Goal: Task Accomplishment & Management: Manage account settings

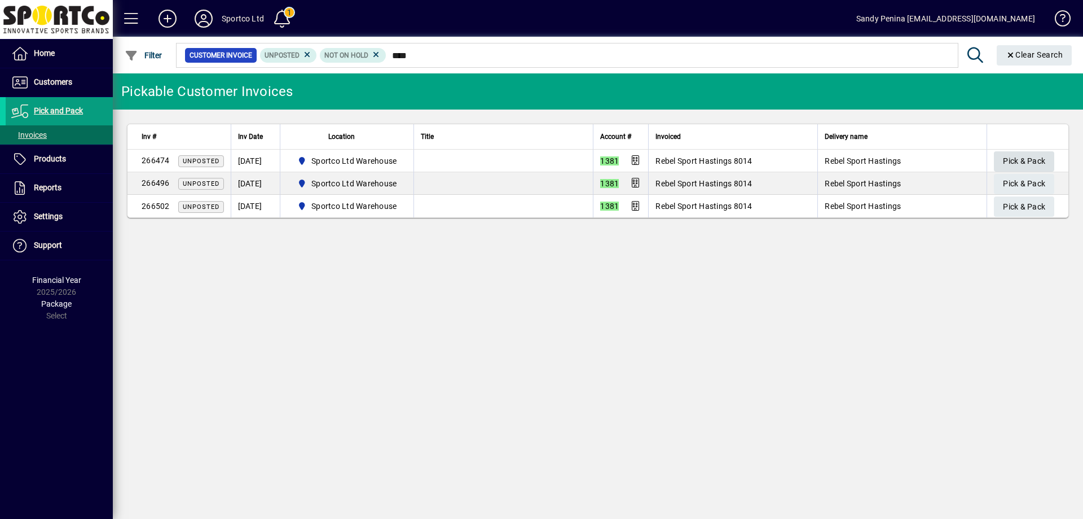
type input "****"
click at [1020, 162] on span "Pick & Pack" at bounding box center [1024, 161] width 42 height 19
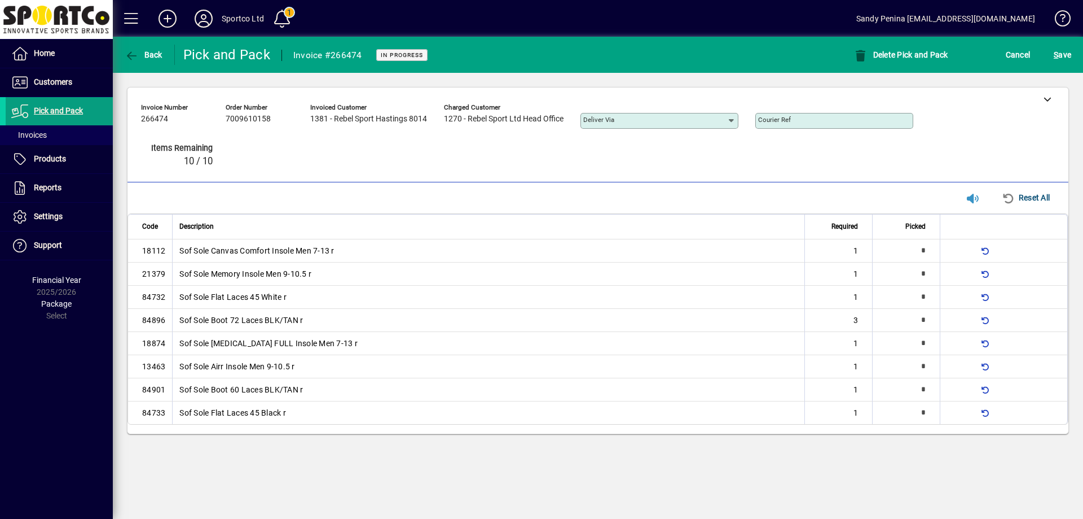
type input "*"
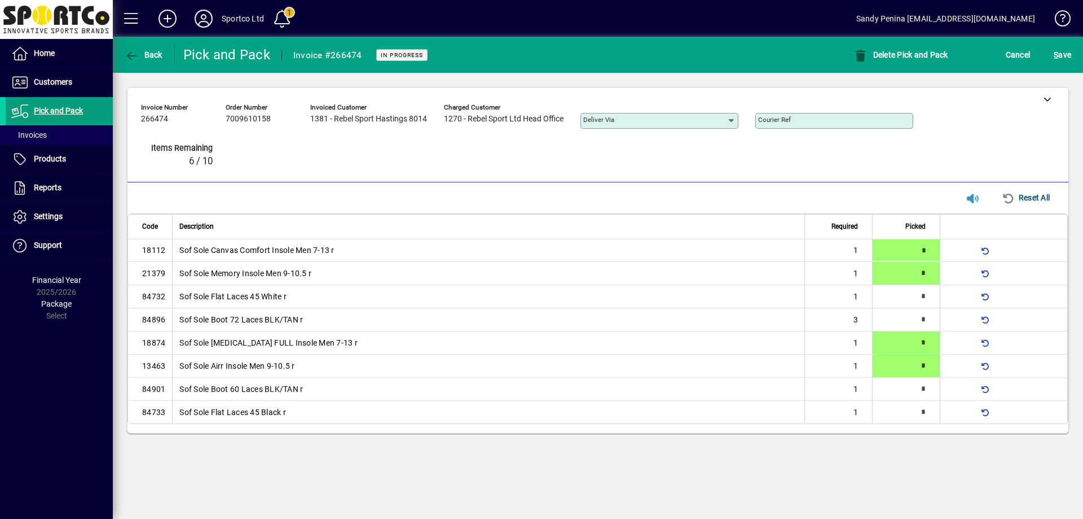
type input "*"
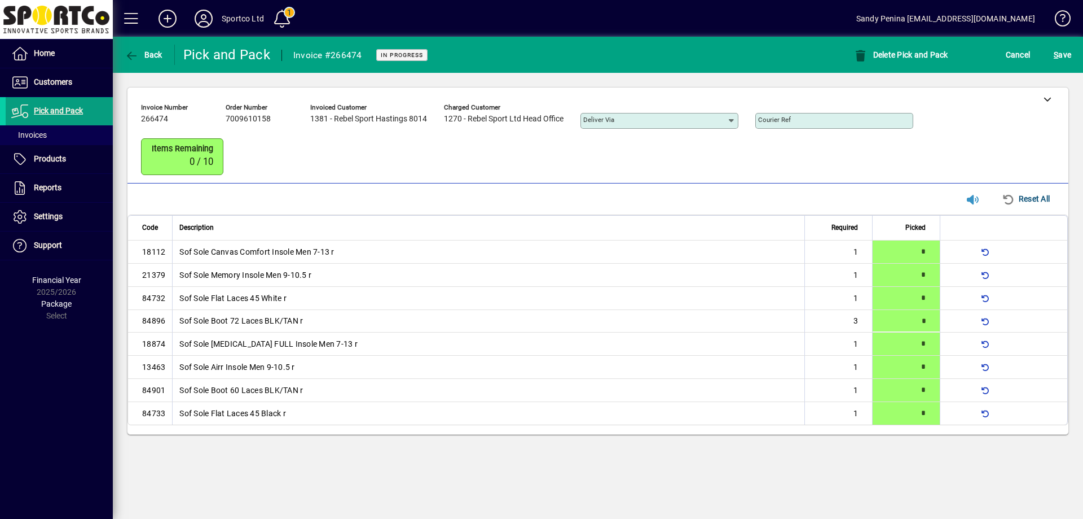
type input "*"
click at [1067, 58] on span "S ave" at bounding box center [1062, 55] width 17 height 18
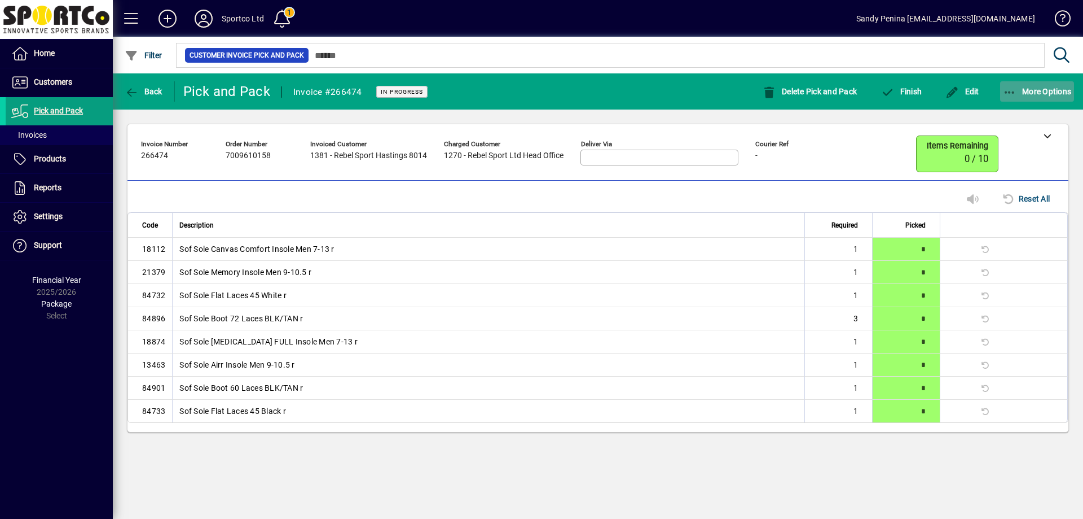
click at [1033, 95] on span "More Options" at bounding box center [1037, 91] width 69 height 9
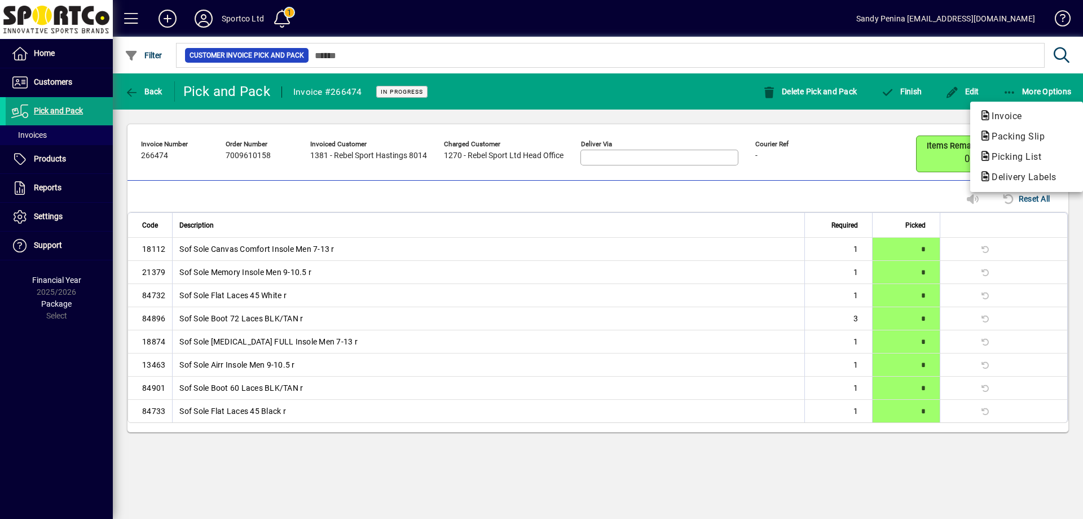
click at [1004, 130] on span "Packing Slip" at bounding box center [1027, 137] width 95 height 14
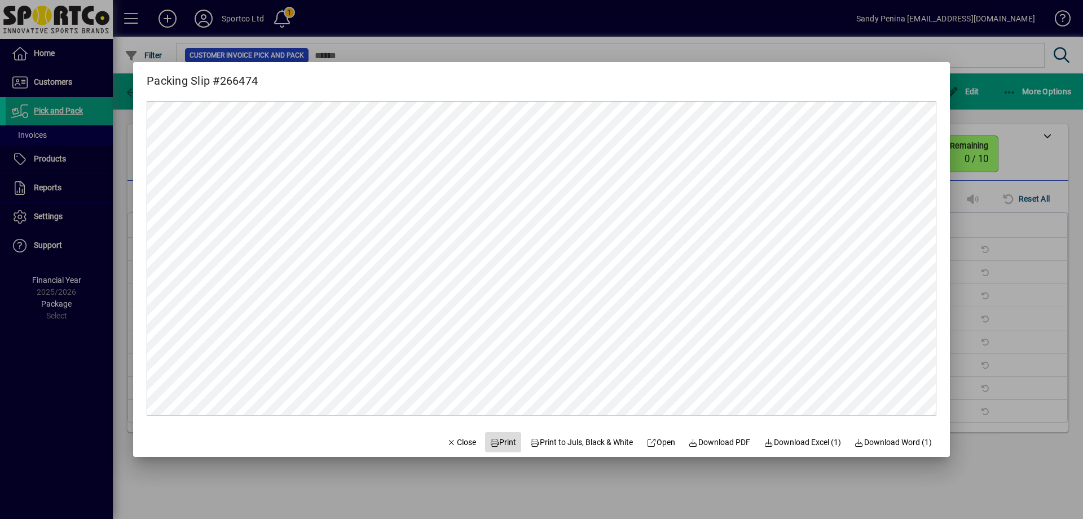
click at [498, 444] on span "Print" at bounding box center [503, 442] width 27 height 12
click at [446, 433] on span "button" at bounding box center [461, 441] width 38 height 27
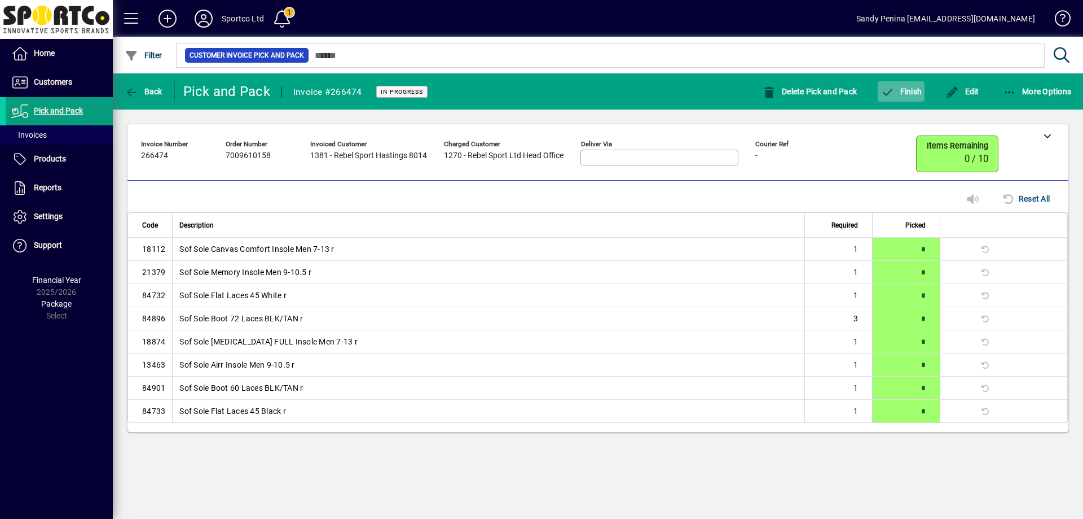
click at [907, 93] on span "Finish" at bounding box center [901, 91] width 41 height 9
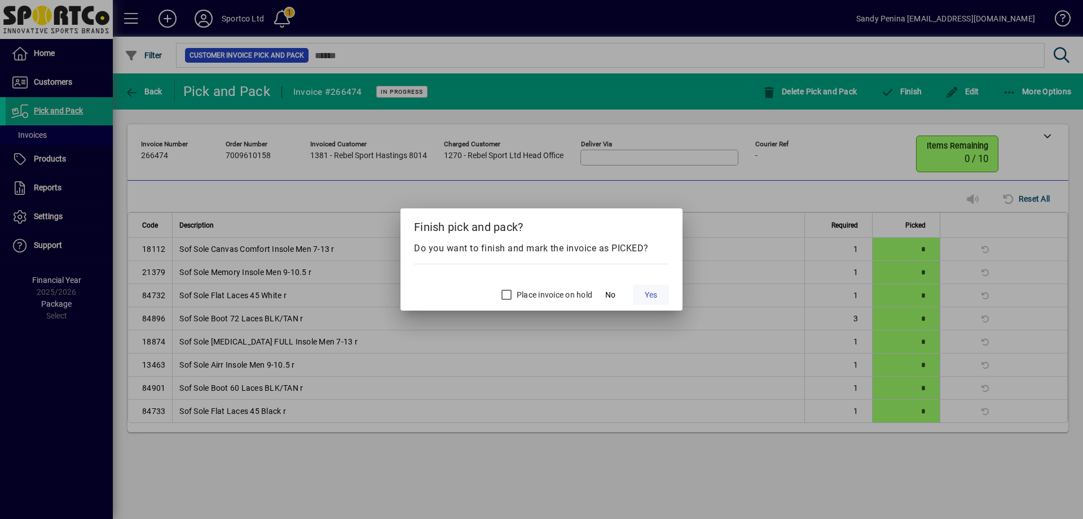
click at [648, 295] on span "Yes" at bounding box center [651, 295] width 12 height 12
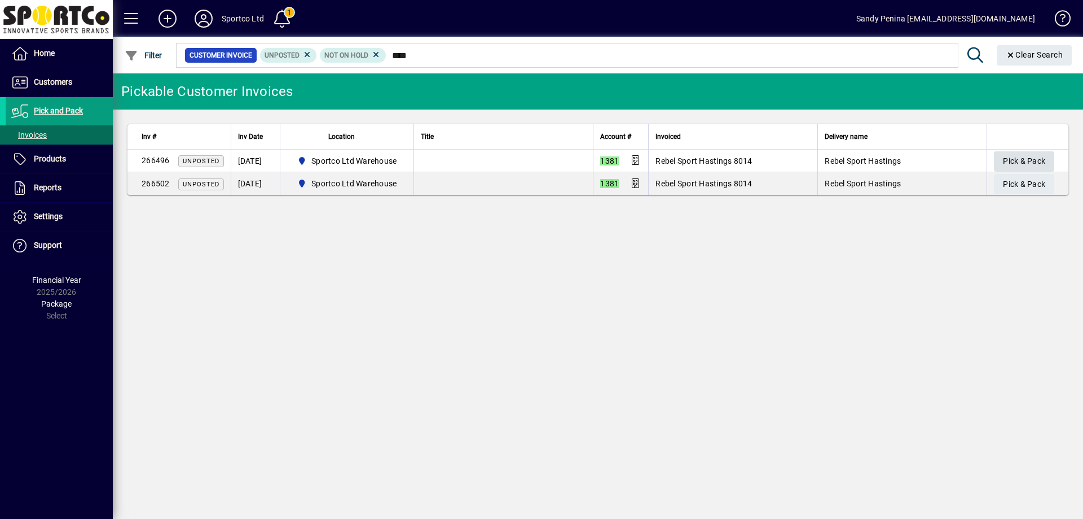
type input "****"
click at [1017, 161] on span "Pick & Pack" at bounding box center [1024, 161] width 42 height 19
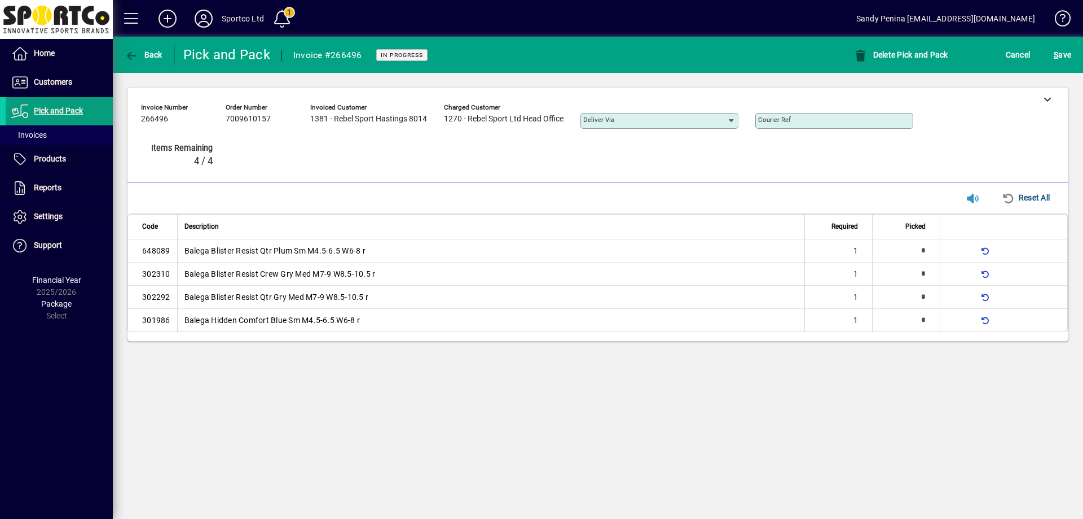
type input "*"
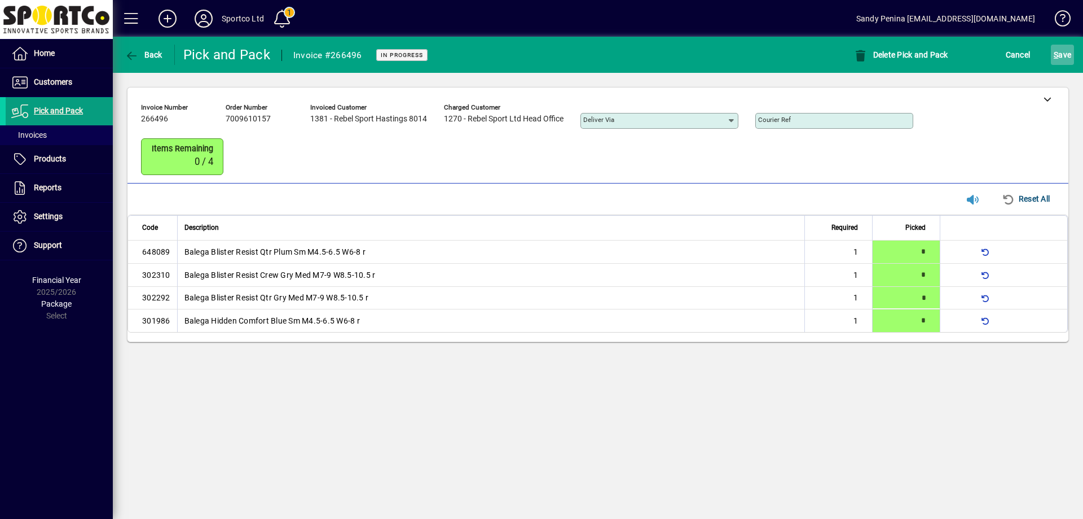
click at [1067, 55] on span "S ave" at bounding box center [1062, 55] width 17 height 18
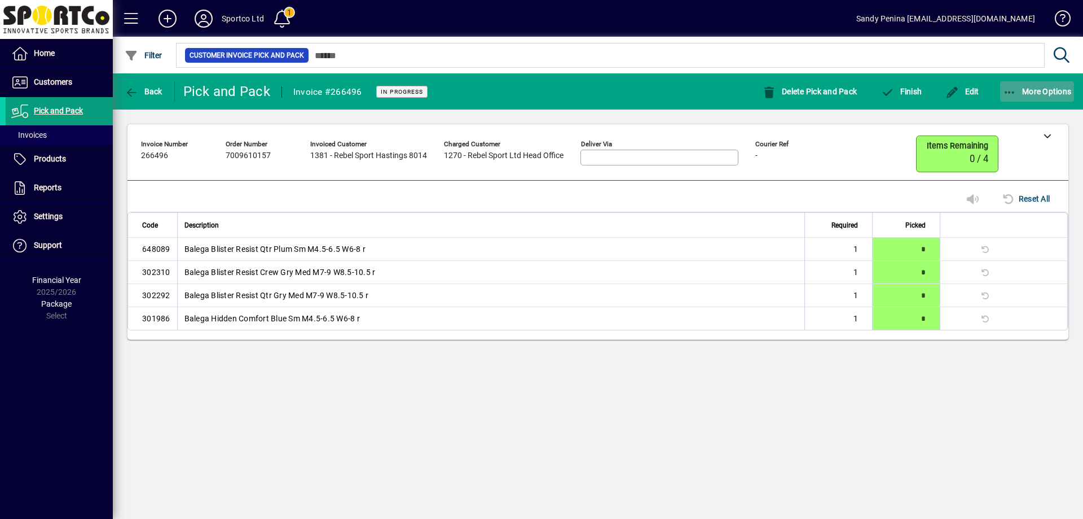
click at [1012, 102] on span "button" at bounding box center [1037, 91] width 74 height 27
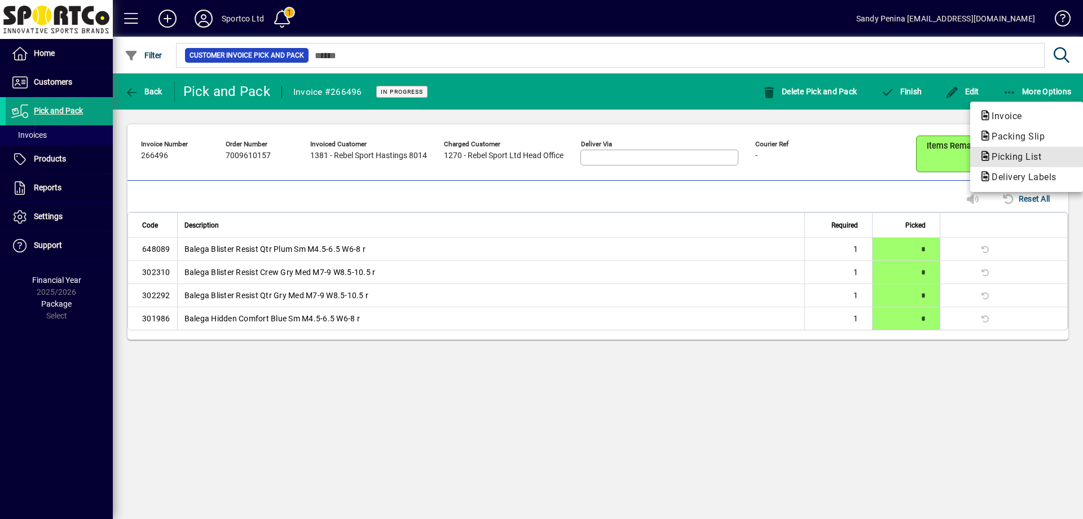
click at [1020, 149] on button "Picking List" at bounding box center [1027, 157] width 113 height 20
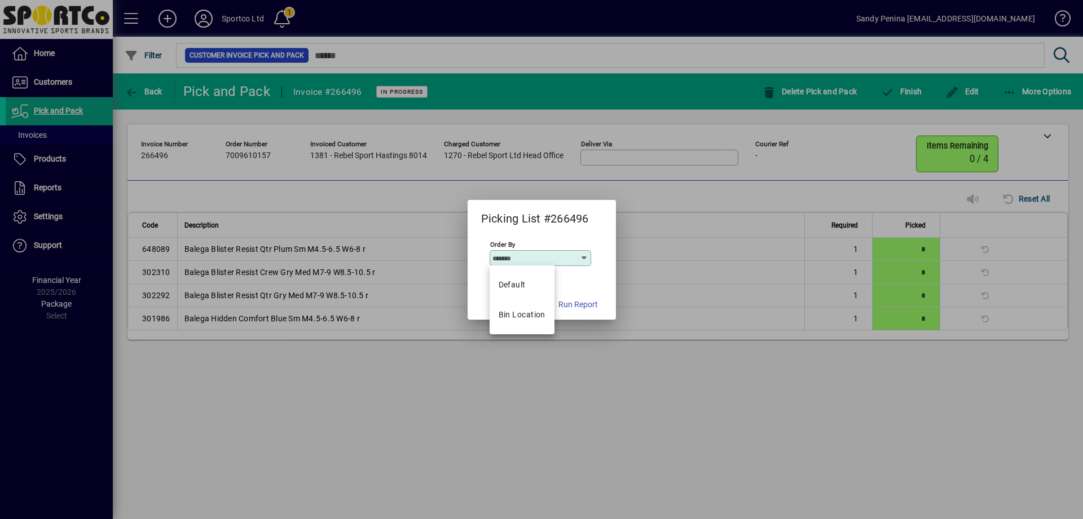
drag, startPoint x: 1013, startPoint y: 120, endPoint x: 1010, endPoint y: 113, distance: 7.3
click at [1013, 119] on div at bounding box center [541, 259] width 1083 height 519
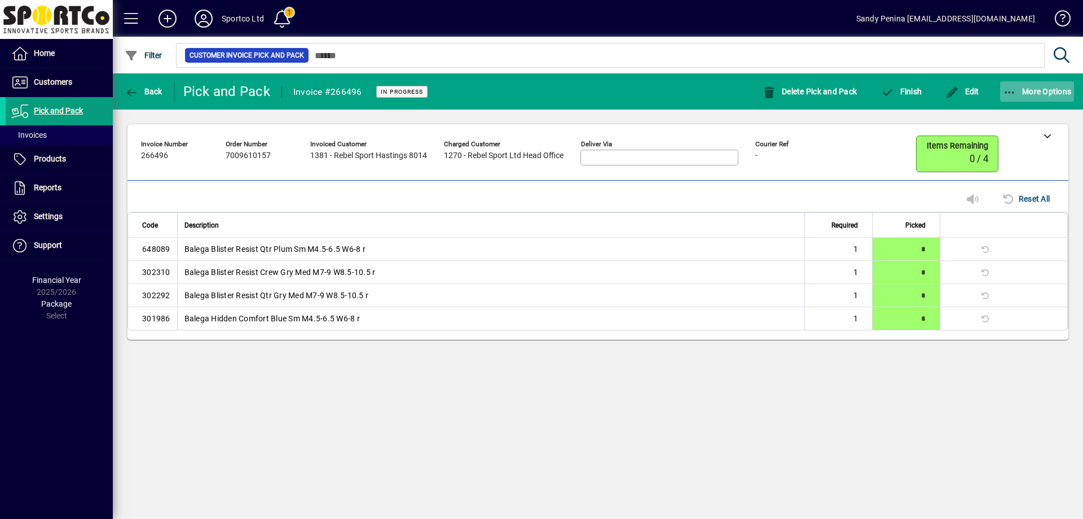
click at [1007, 98] on button "More Options" at bounding box center [1037, 91] width 74 height 20
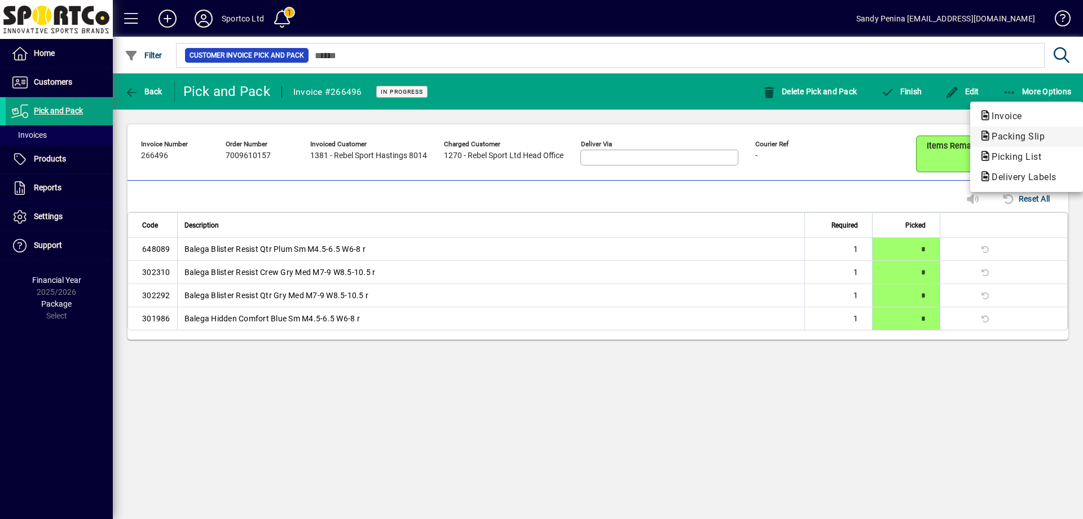
click at [1008, 139] on span "Packing Slip" at bounding box center [1015, 136] width 71 height 11
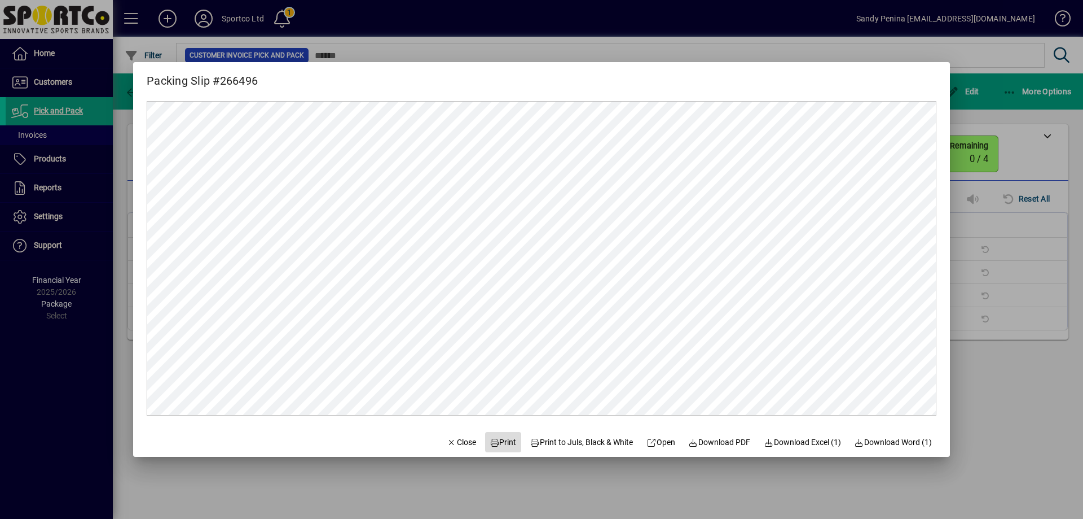
click at [500, 440] on span "Print" at bounding box center [503, 442] width 27 height 12
click at [447, 445] on icon "button" at bounding box center [452, 442] width 10 height 8
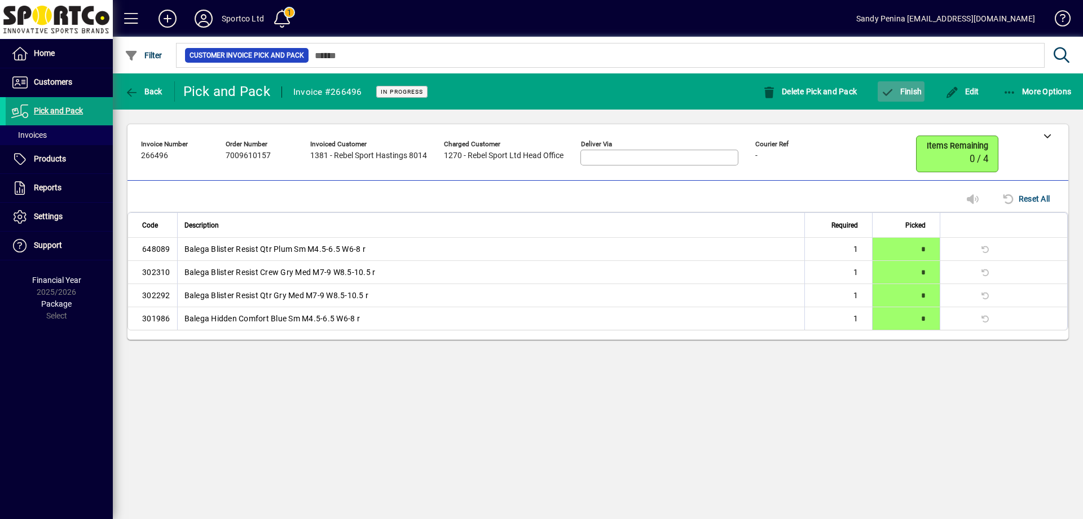
click at [914, 93] on span "Finish" at bounding box center [901, 91] width 41 height 9
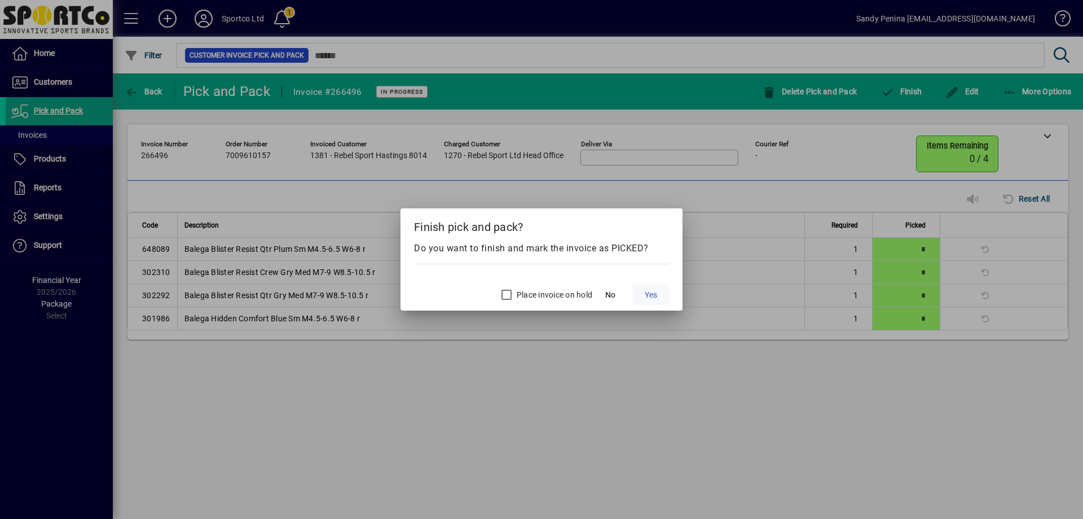
click at [657, 292] on span "Yes" at bounding box center [651, 295] width 12 height 12
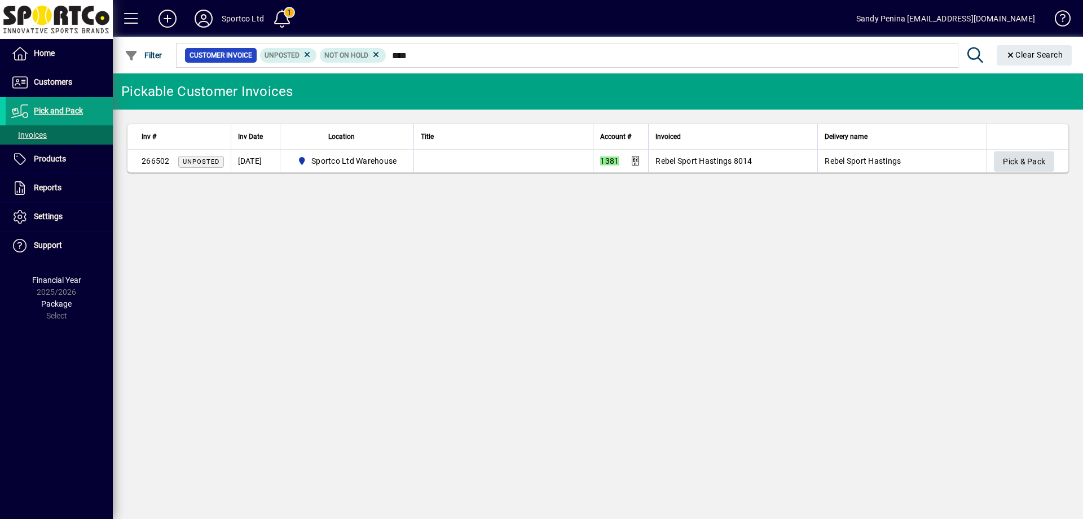
type input "****"
click at [1034, 163] on span "Pick & Pack" at bounding box center [1024, 161] width 42 height 19
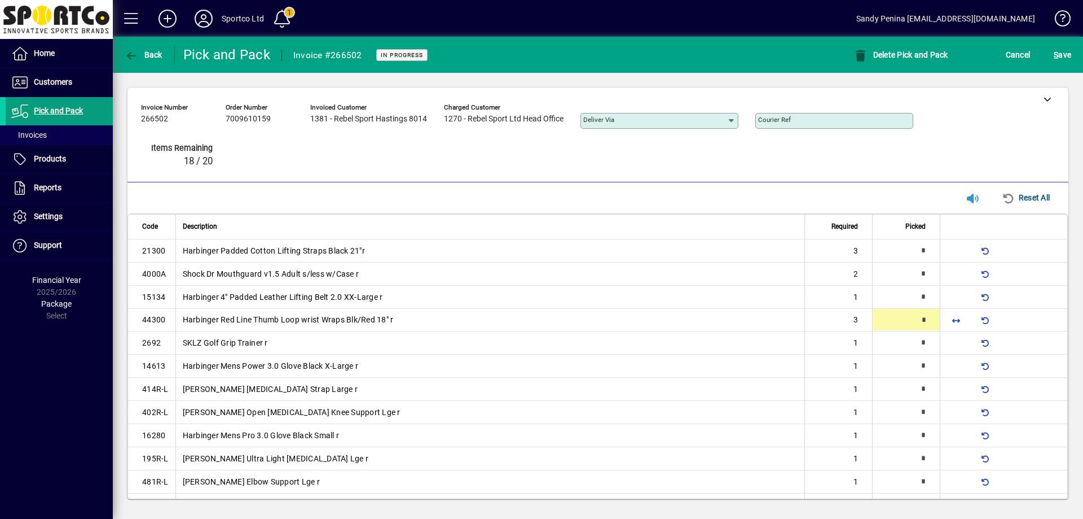
type input "*"
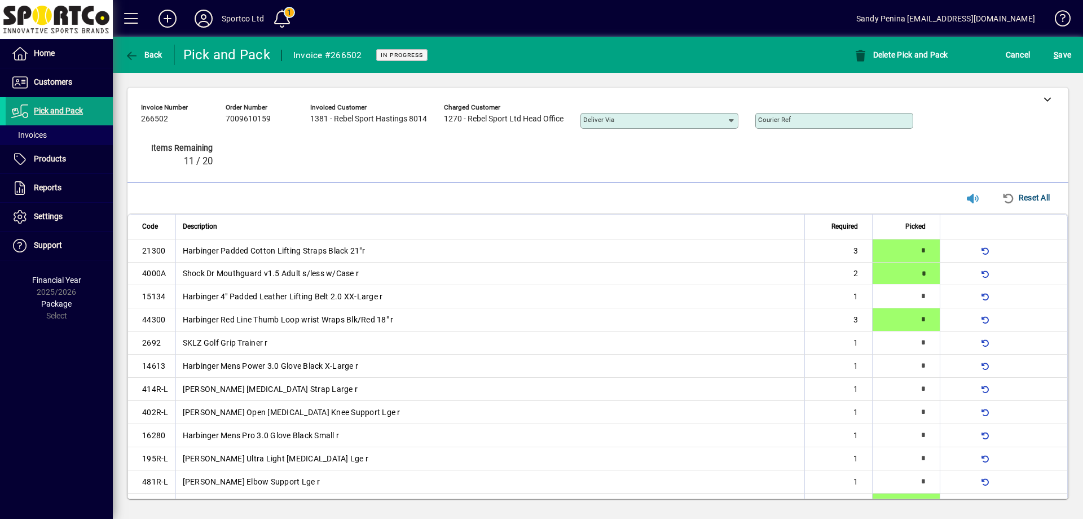
type input "*"
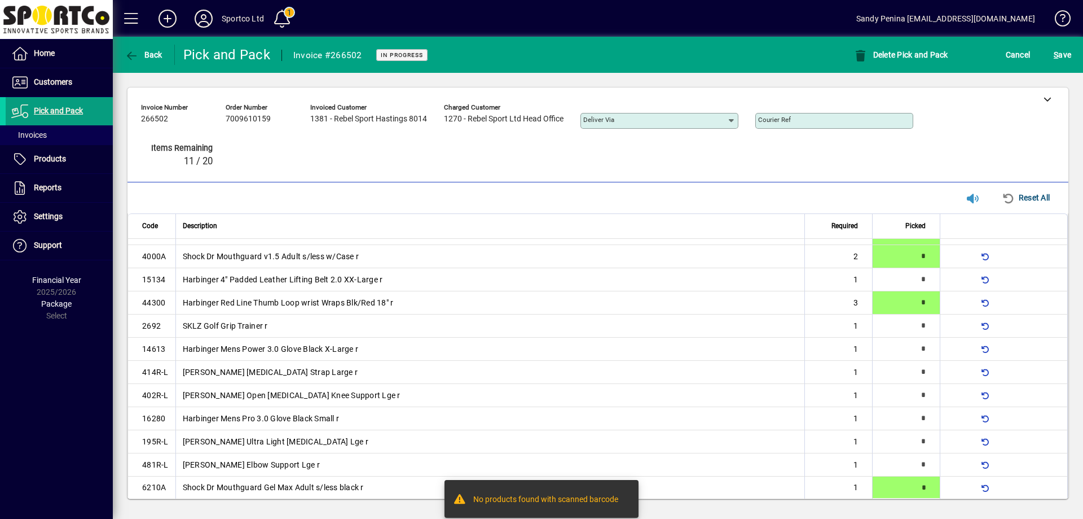
type input "*"
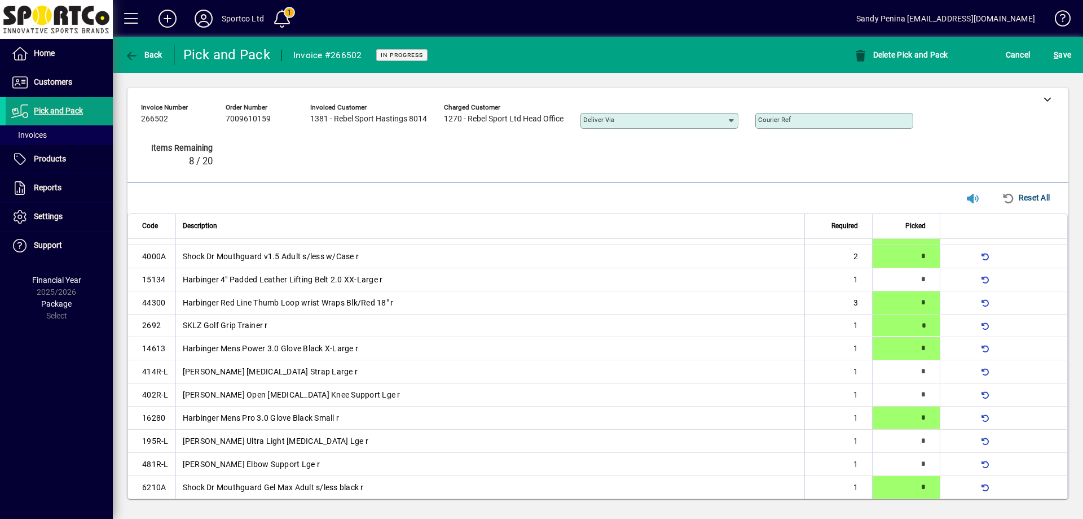
type input "*"
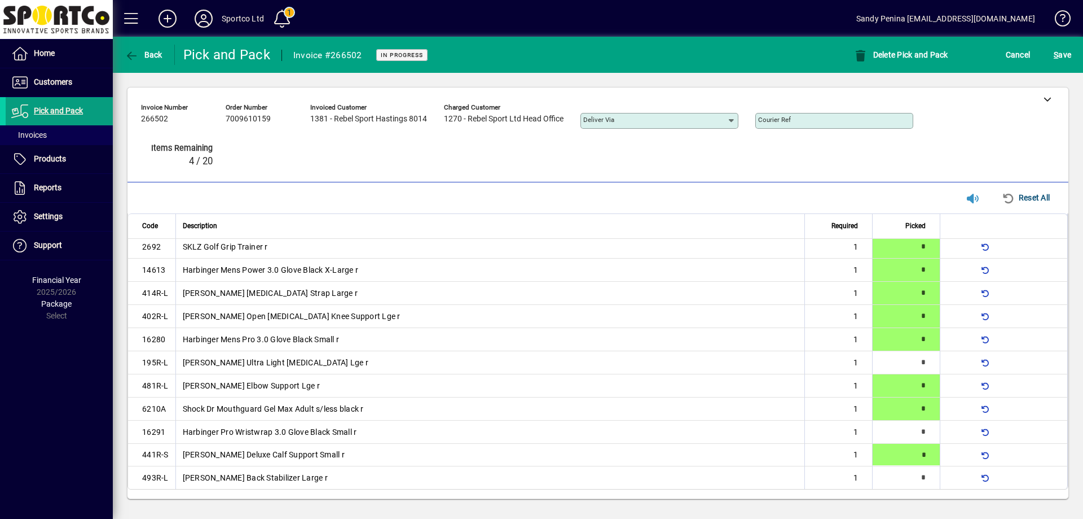
type input "*"
drag, startPoint x: 1044, startPoint y: 52, endPoint x: 1056, endPoint y: 60, distance: 14.4
click at [1045, 54] on div "S ave" at bounding box center [1062, 55] width 41 height 20
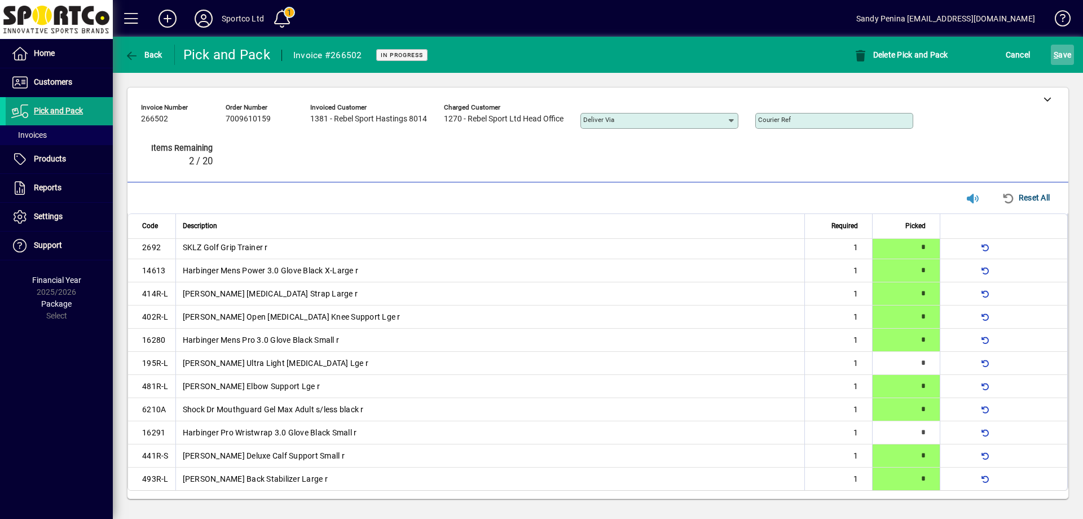
click at [1056, 60] on span "S ave" at bounding box center [1062, 55] width 17 height 18
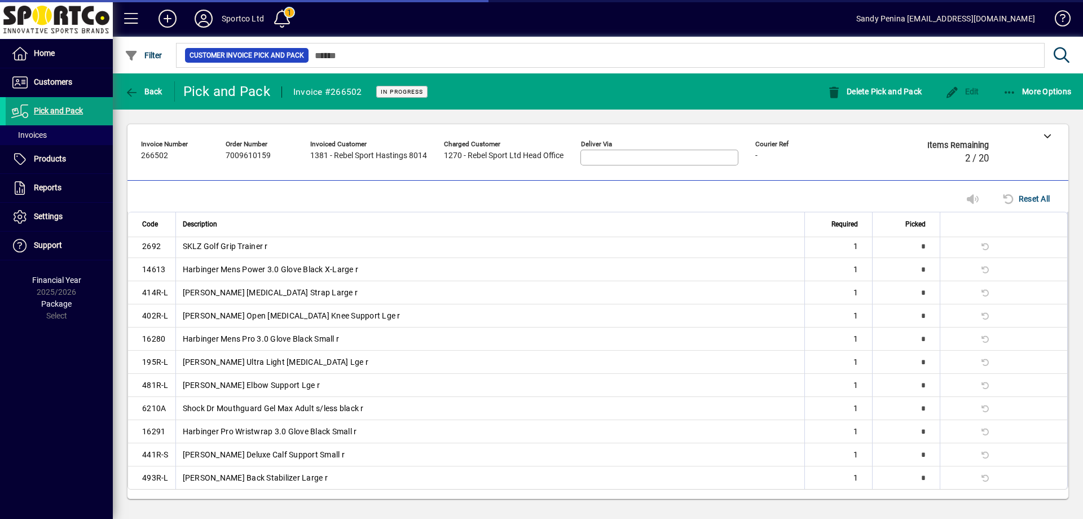
scroll to position [90, 0]
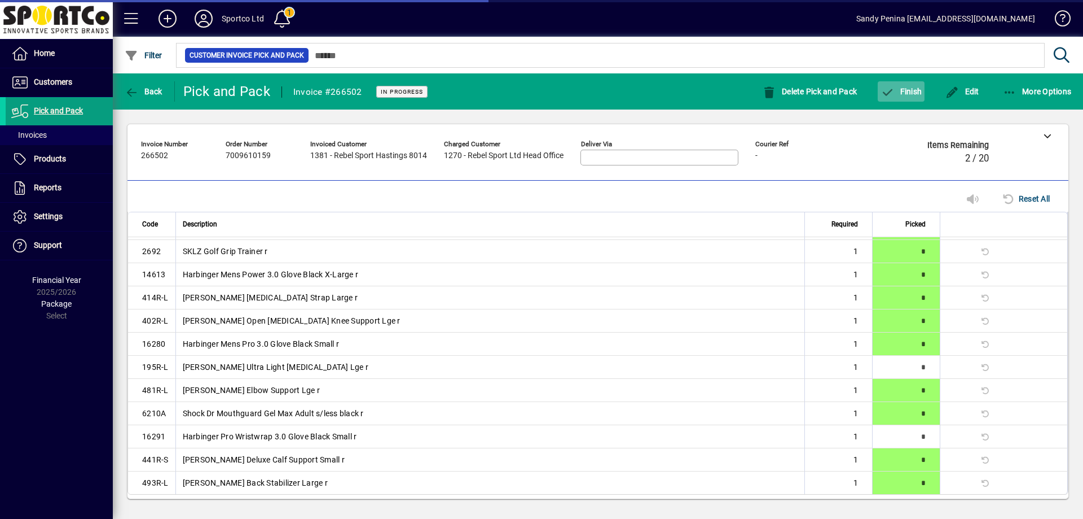
click at [923, 94] on span "button" at bounding box center [901, 91] width 47 height 27
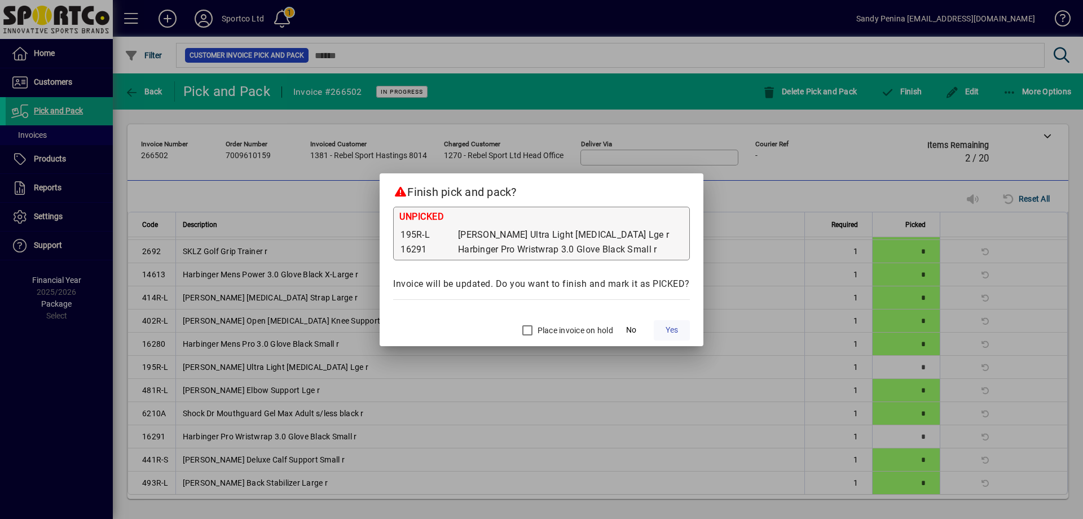
click at [670, 336] on span at bounding box center [672, 330] width 36 height 27
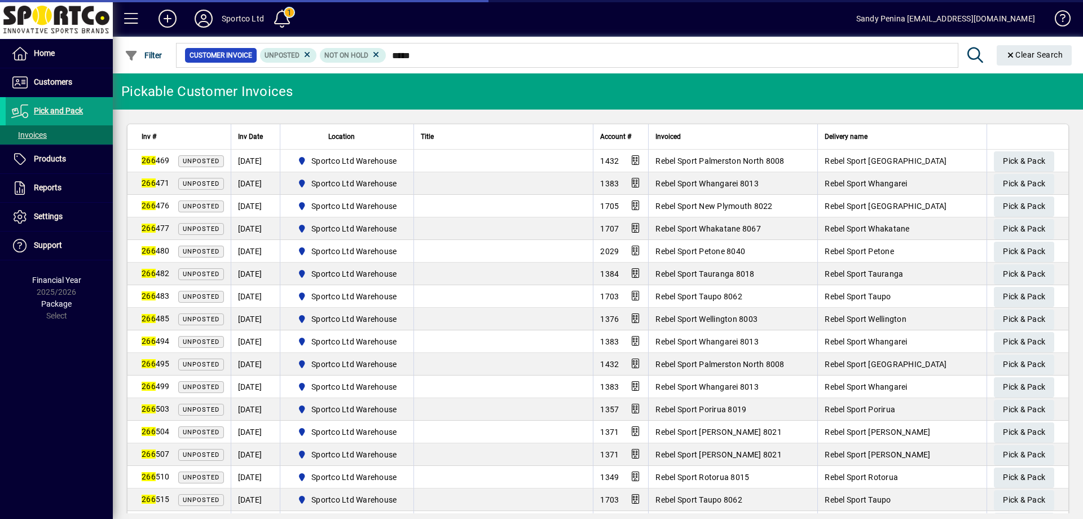
type input "******"
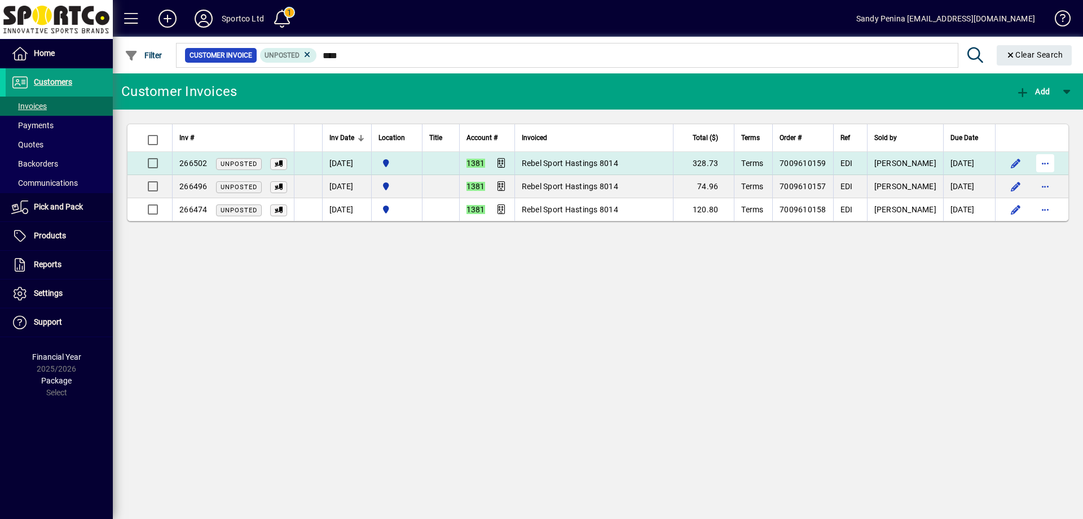
type input "****"
click at [1037, 165] on span "button" at bounding box center [1045, 163] width 27 height 27
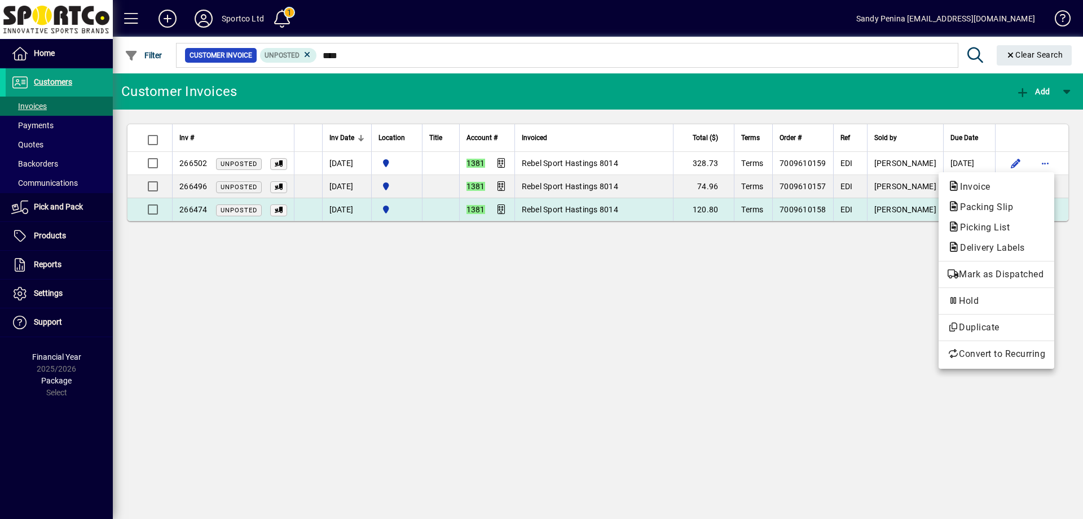
click at [1019, 197] on app-report-menu "Invoice Packing Slip Picking List Delivery Labels" at bounding box center [997, 217] width 116 height 81
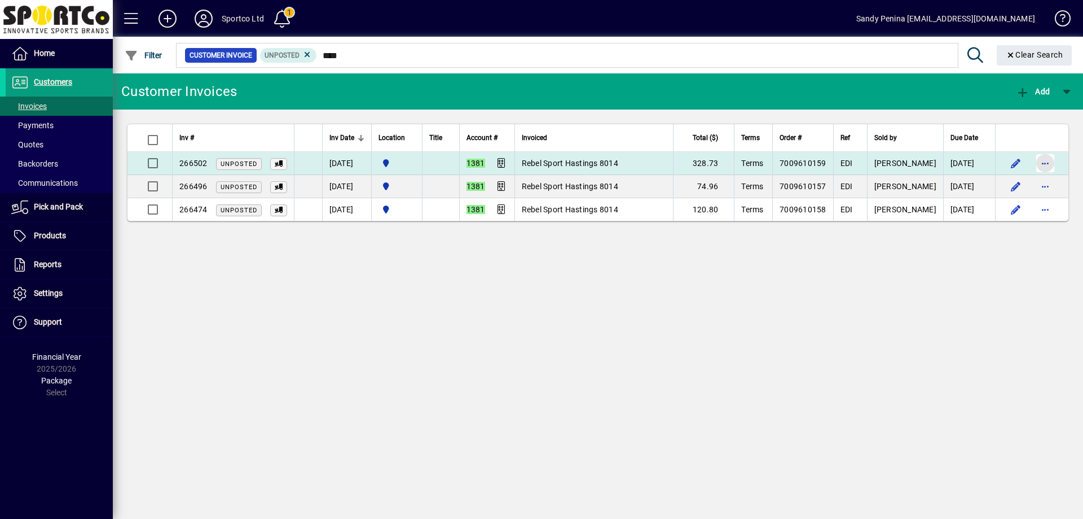
click at [1044, 160] on span "button" at bounding box center [1045, 163] width 27 height 27
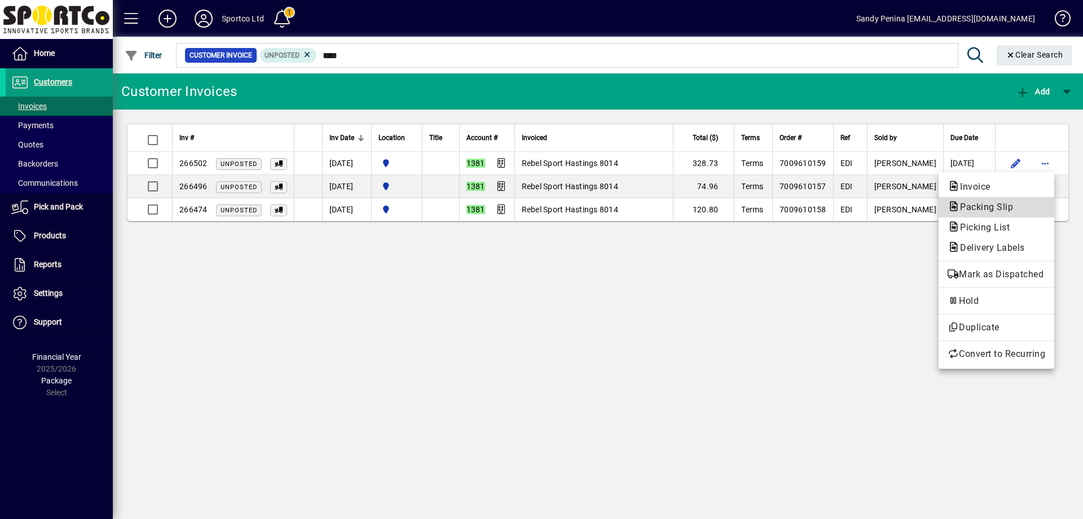
click at [967, 204] on span "Packing Slip" at bounding box center [983, 206] width 71 height 11
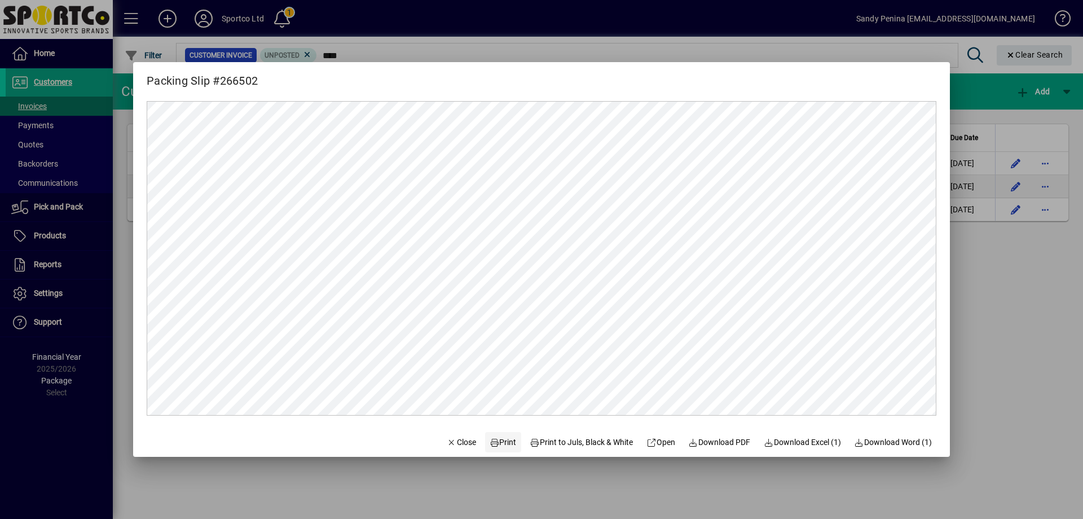
click at [493, 445] on span "Print" at bounding box center [503, 442] width 27 height 12
drag, startPoint x: 475, startPoint y: 455, endPoint x: 480, endPoint y: 450, distance: 6.8
click at [485, 450] on span at bounding box center [503, 441] width 36 height 27
drag, startPoint x: 468, startPoint y: 458, endPoint x: 461, endPoint y: 450, distance: 10.0
click at [465, 455] on div "Packing Slip #266502 Close Print Print to Juls, Black & White Open Download PDF…" at bounding box center [541, 259] width 1083 height 519
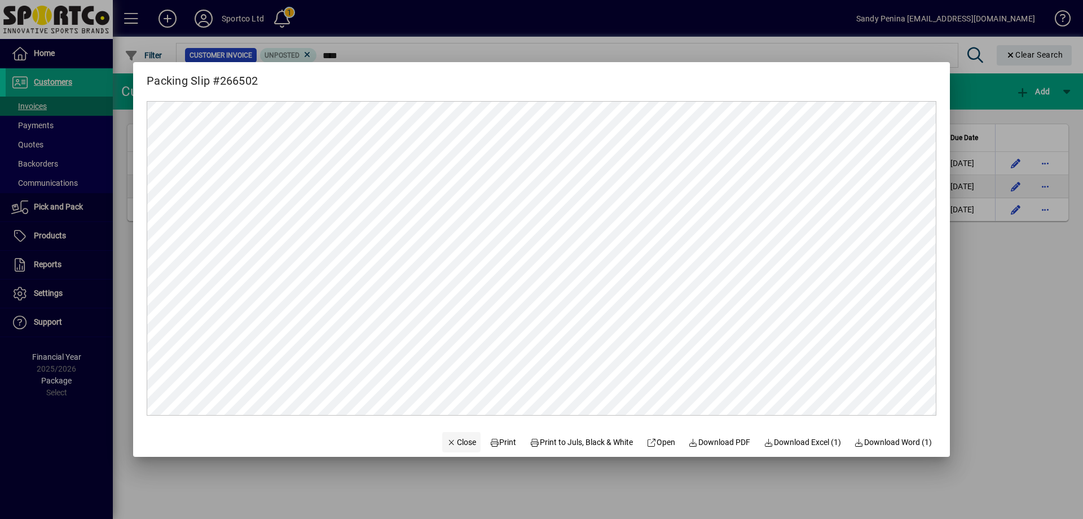
click at [460, 446] on span "Close" at bounding box center [461, 442] width 29 height 12
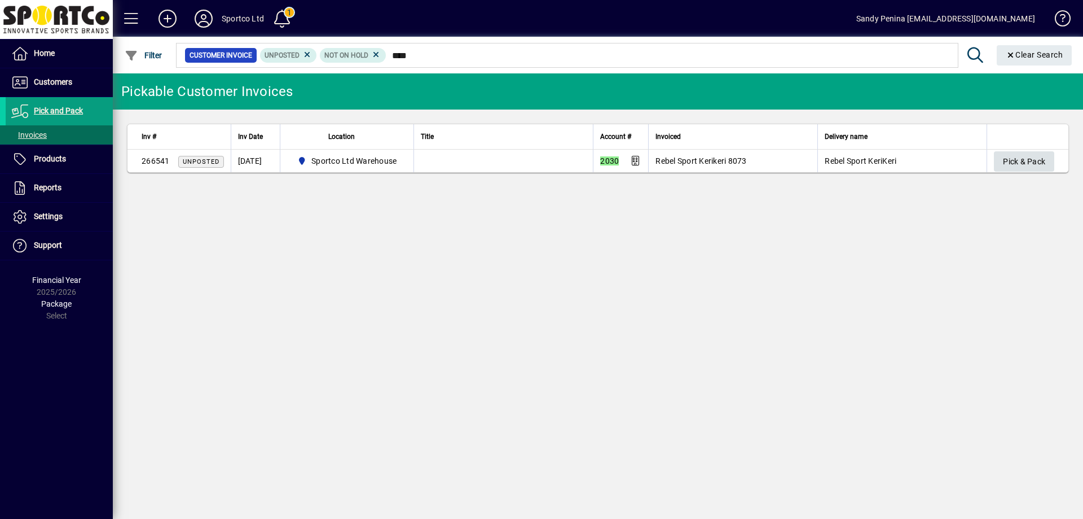
type input "****"
click at [1035, 157] on span "Pick & Pack" at bounding box center [1024, 161] width 42 height 19
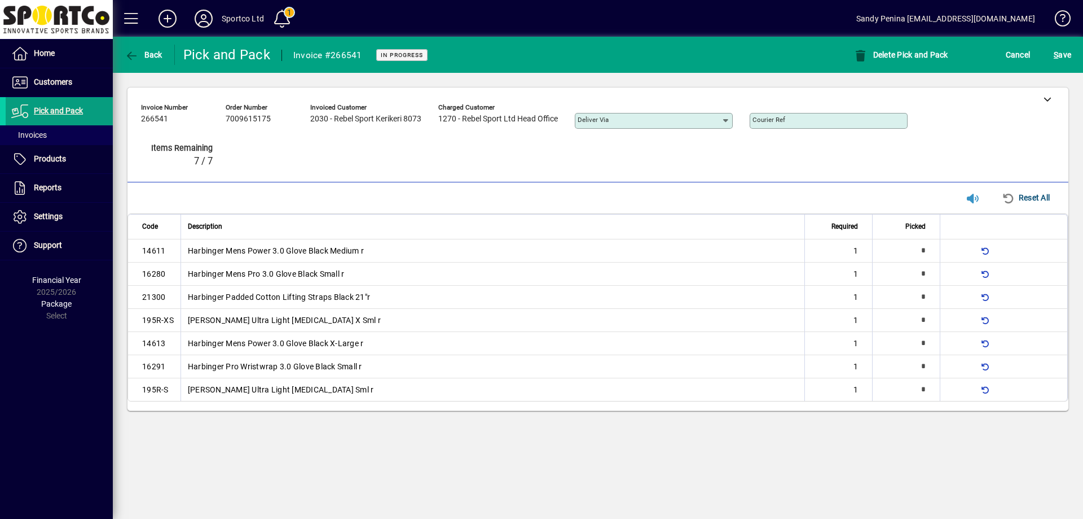
type input "*"
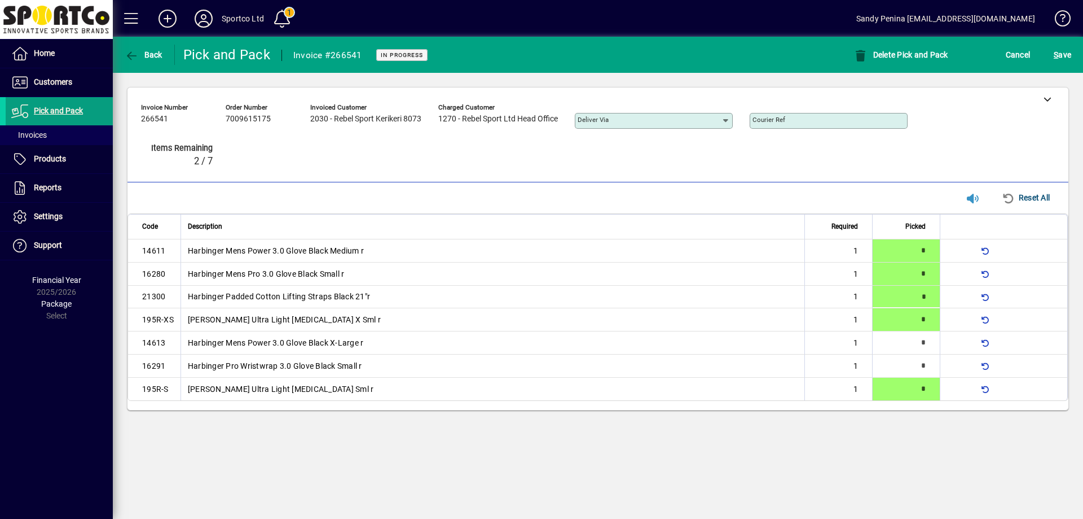
type input "*"
click at [1062, 62] on span "S ave" at bounding box center [1062, 55] width 17 height 18
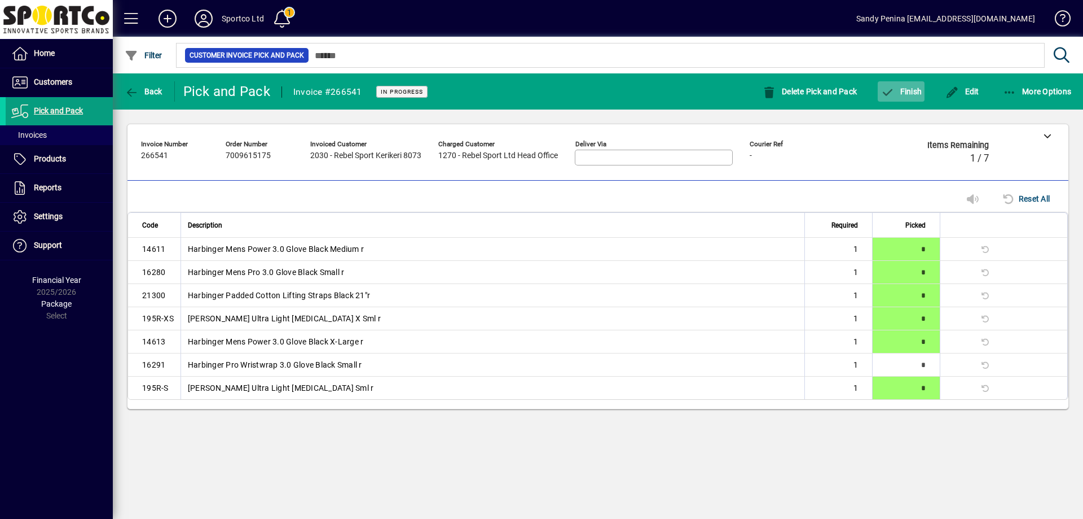
click at [912, 93] on span "Finish" at bounding box center [901, 91] width 41 height 9
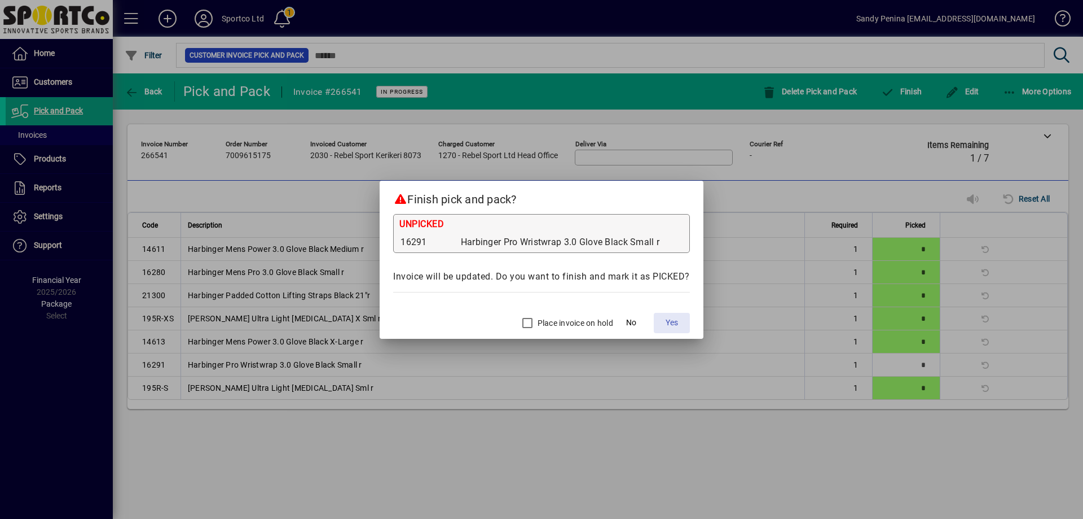
click at [671, 323] on span "Yes" at bounding box center [672, 323] width 12 height 12
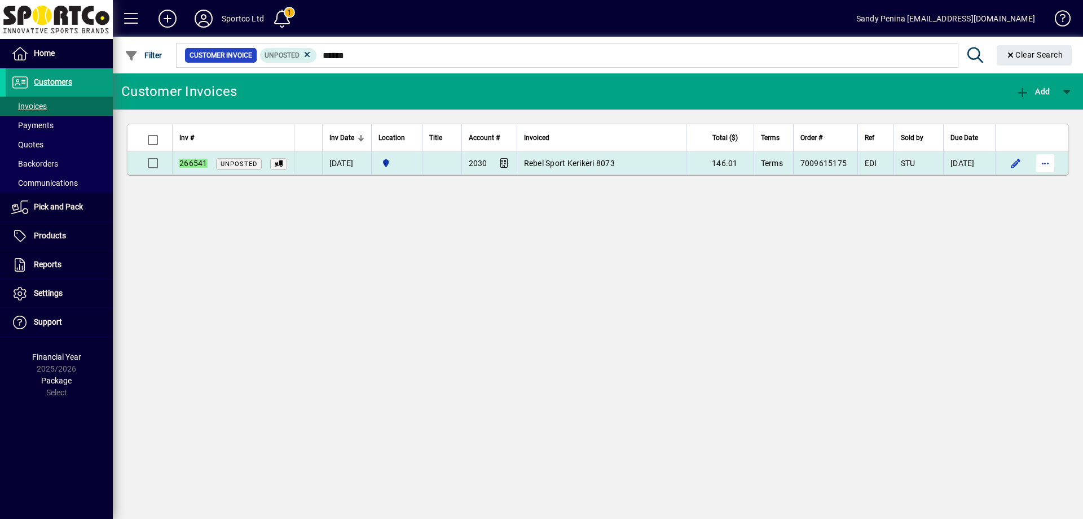
type input "******"
click at [1045, 159] on span "button" at bounding box center [1045, 163] width 27 height 27
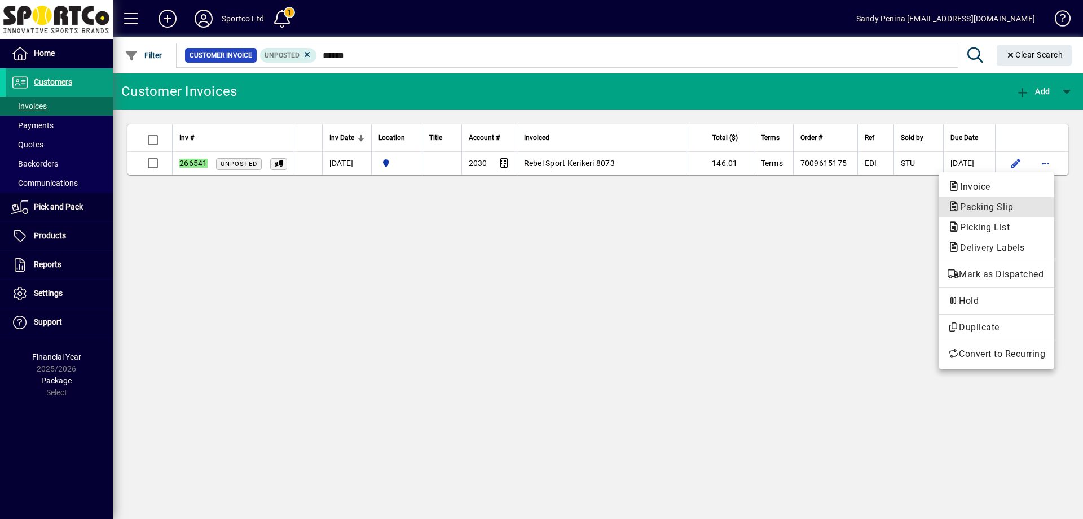
click at [1017, 201] on span "Packing Slip" at bounding box center [997, 207] width 98 height 14
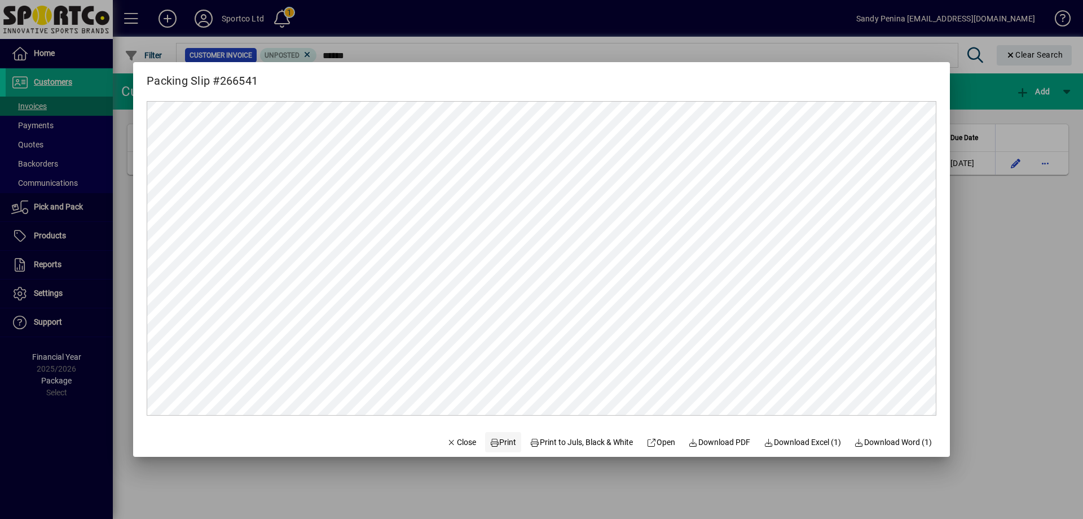
click at [490, 442] on span "Print" at bounding box center [503, 442] width 27 height 12
click at [450, 440] on span "Close" at bounding box center [461, 442] width 29 height 12
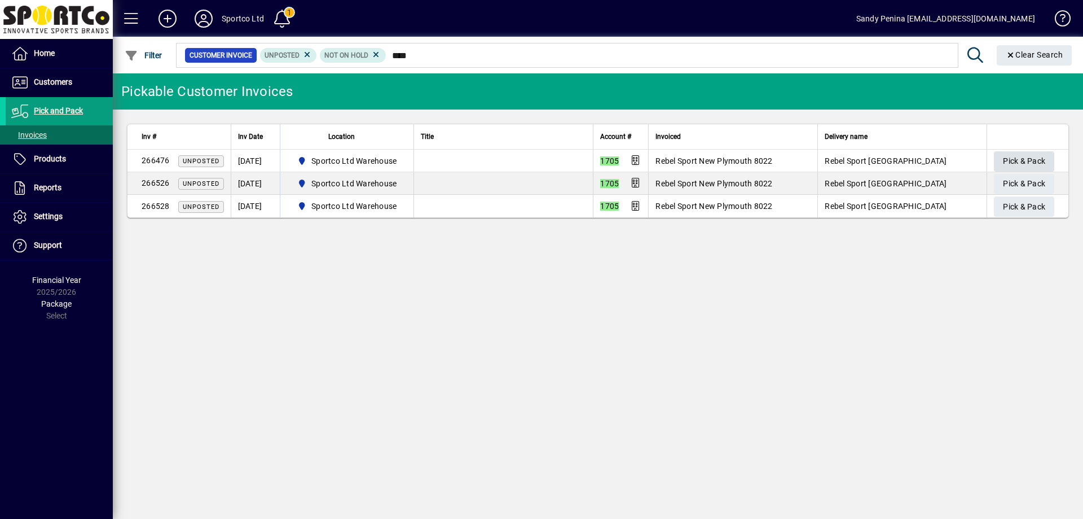
type input "****"
click at [1017, 159] on span "Pick & Pack" at bounding box center [1024, 161] width 42 height 19
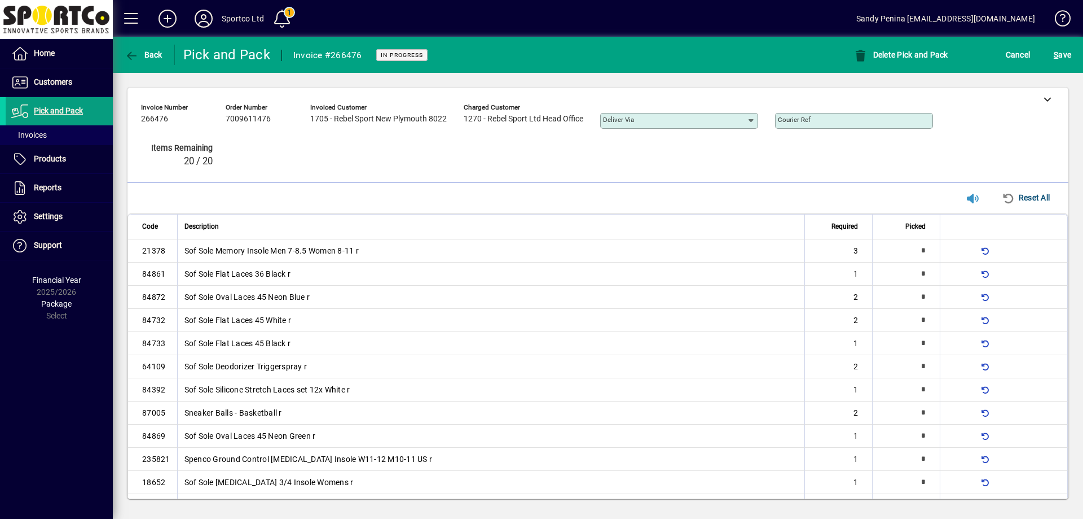
type input "*"
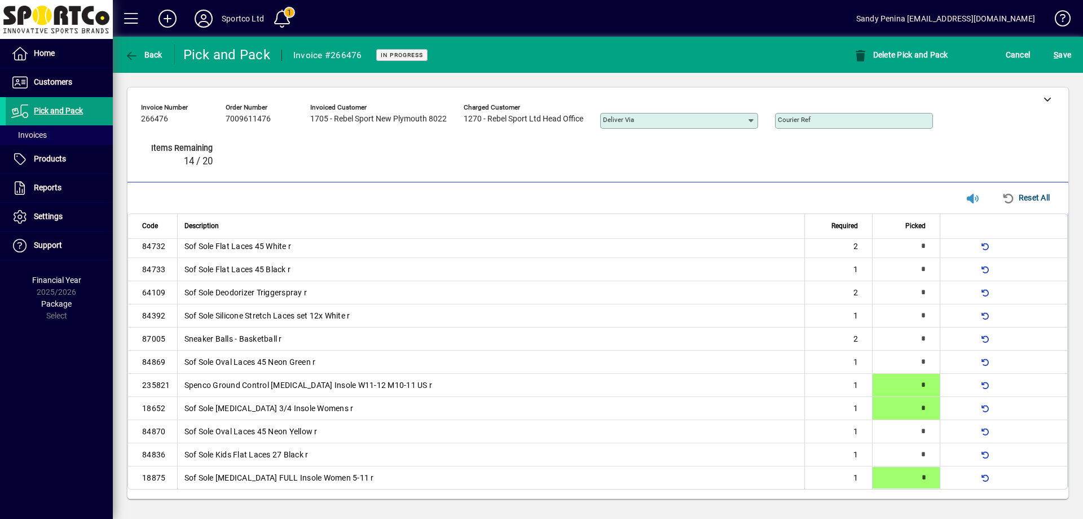
type input "*"
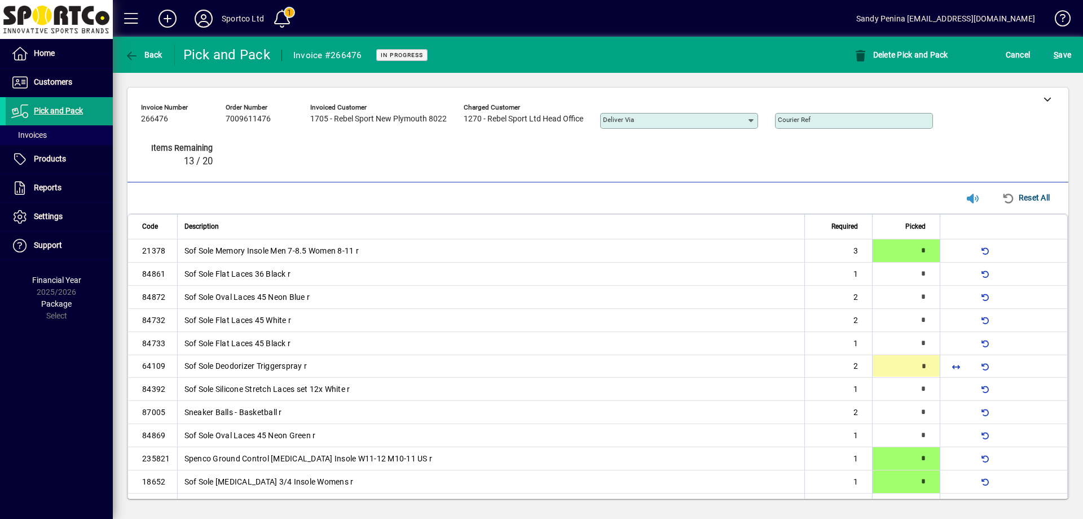
type input "*"
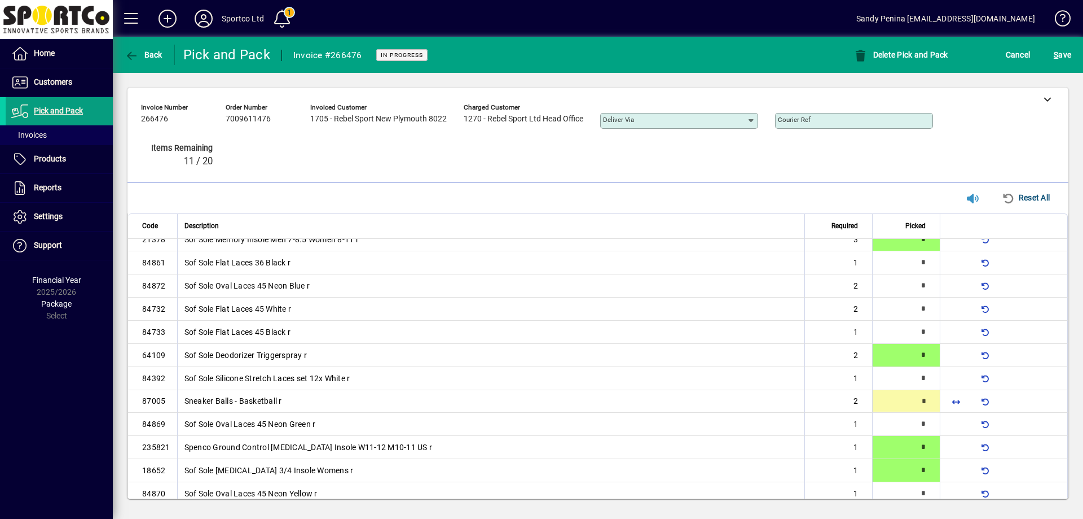
type input "*"
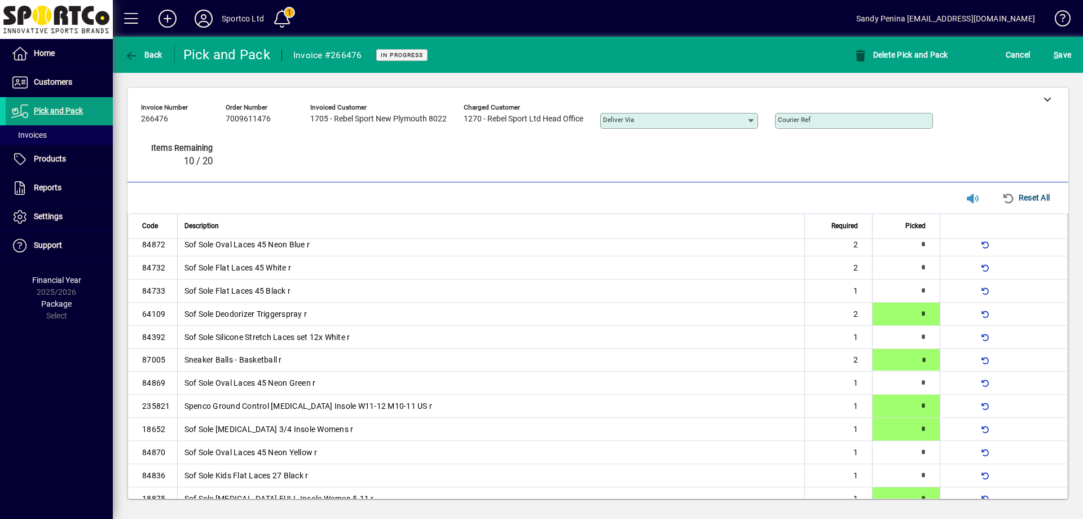
scroll to position [58, 0]
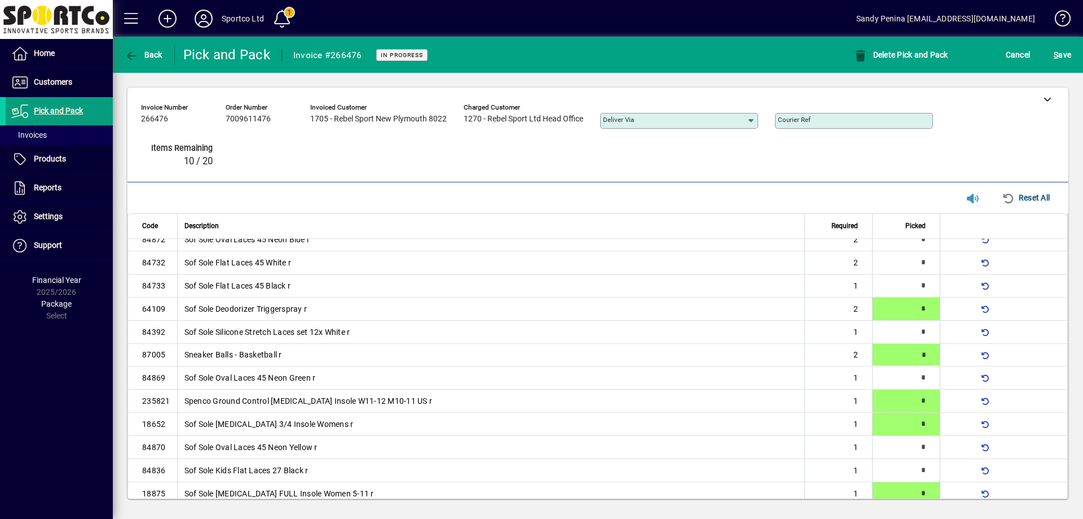
type input "*"
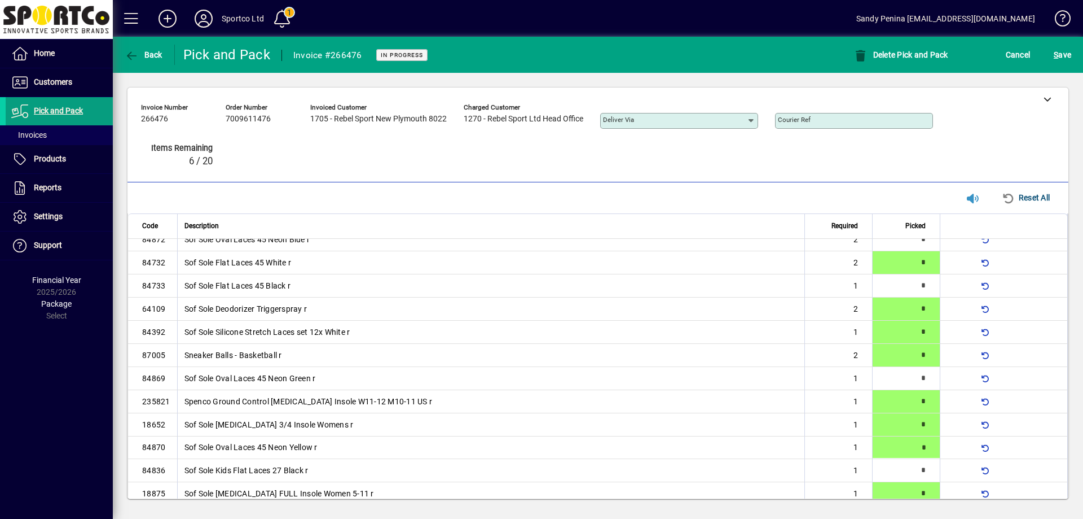
type input "*"
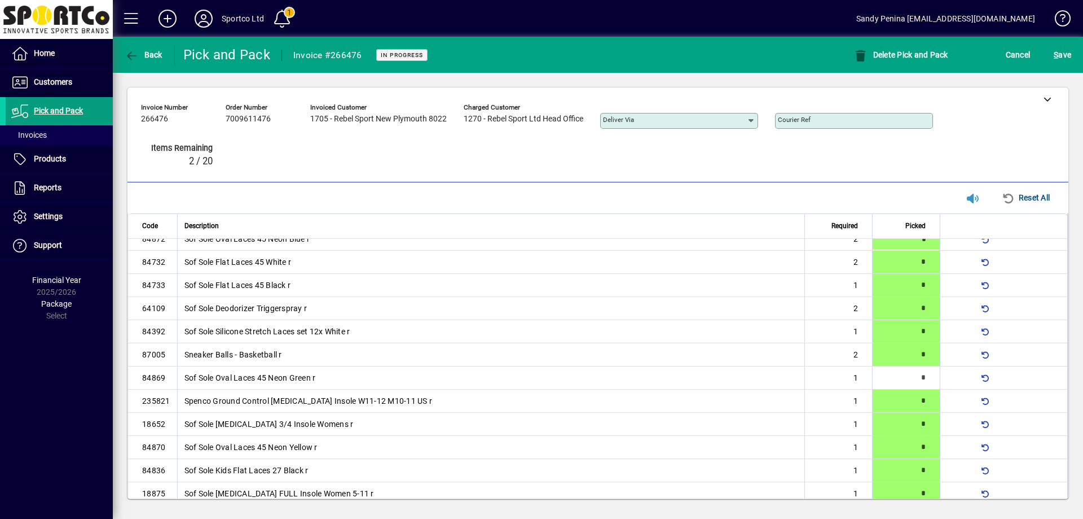
type input "*"
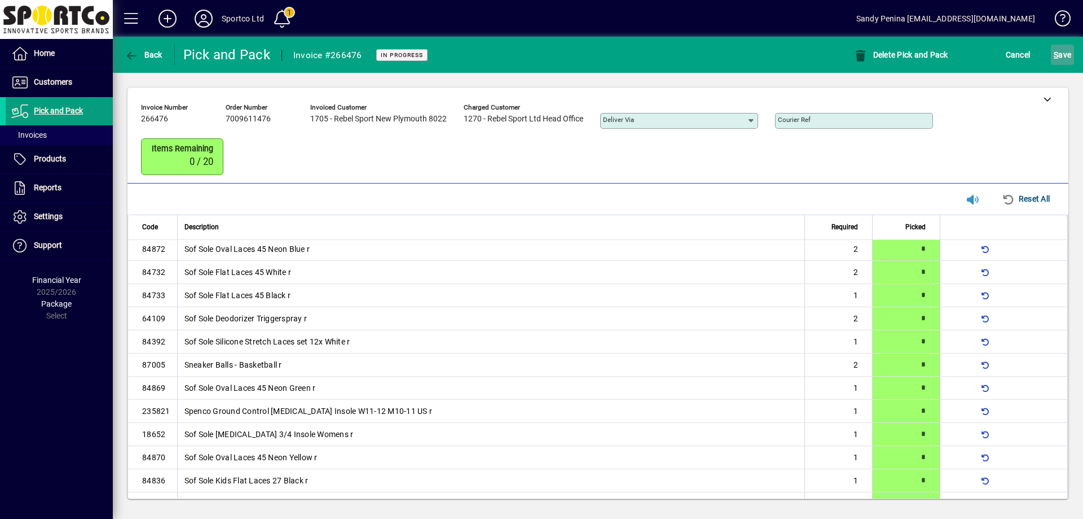
click at [1052, 62] on span "submit" at bounding box center [1062, 54] width 23 height 27
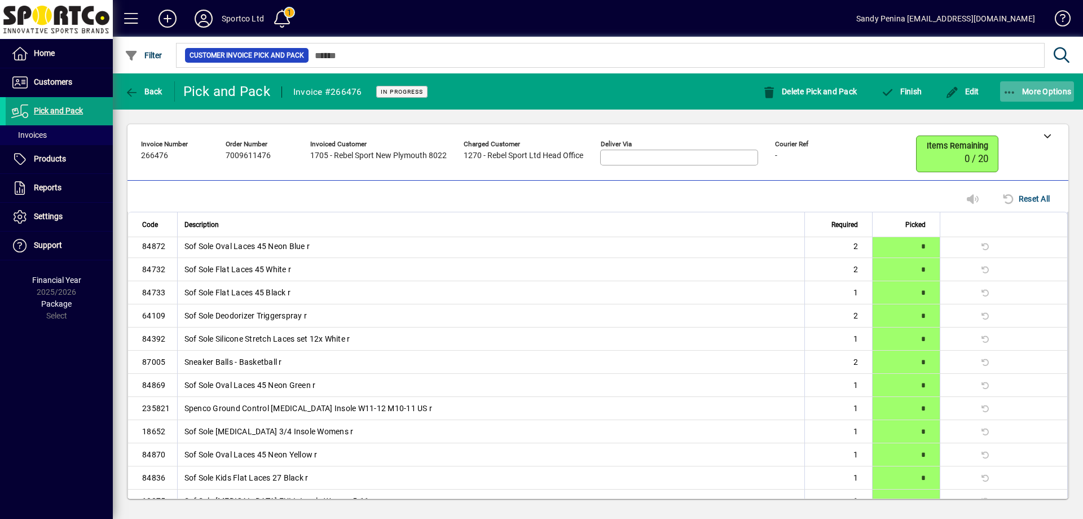
click at [1018, 91] on span "More Options" at bounding box center [1037, 91] width 69 height 9
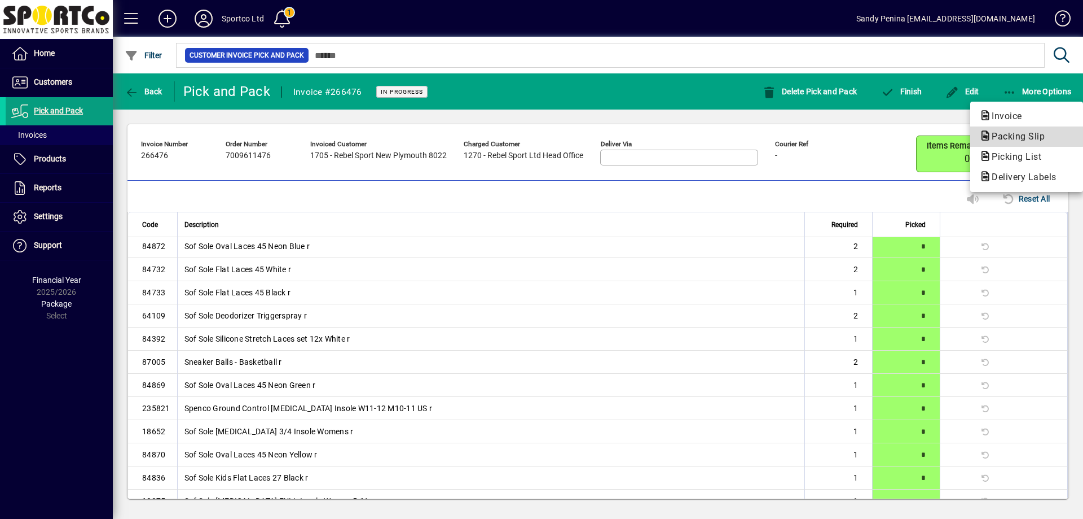
click at [1007, 133] on span "Packing Slip" at bounding box center [1015, 136] width 71 height 11
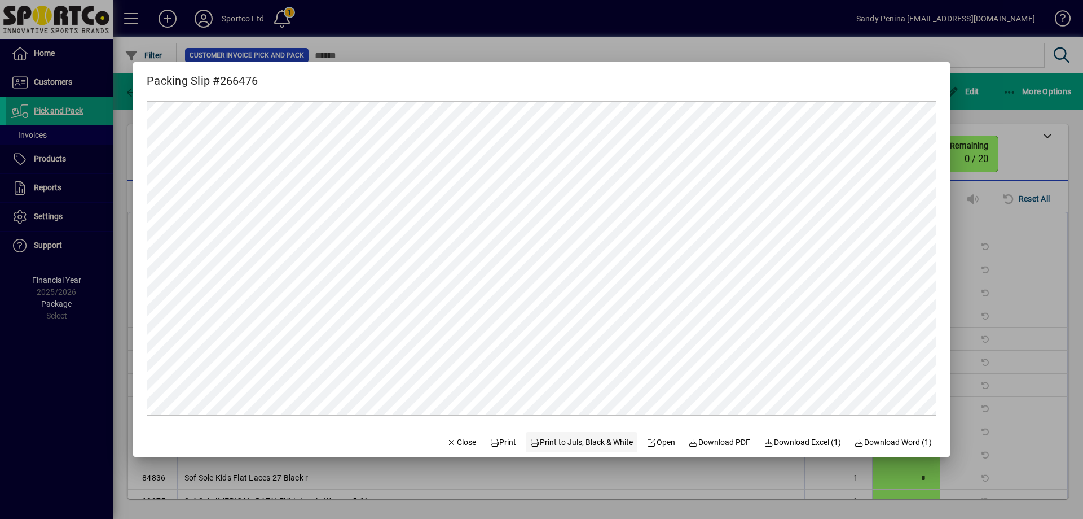
scroll to position [0, 0]
click at [509, 439] on span at bounding box center [503, 441] width 36 height 27
click at [453, 445] on span "Close" at bounding box center [461, 442] width 29 height 12
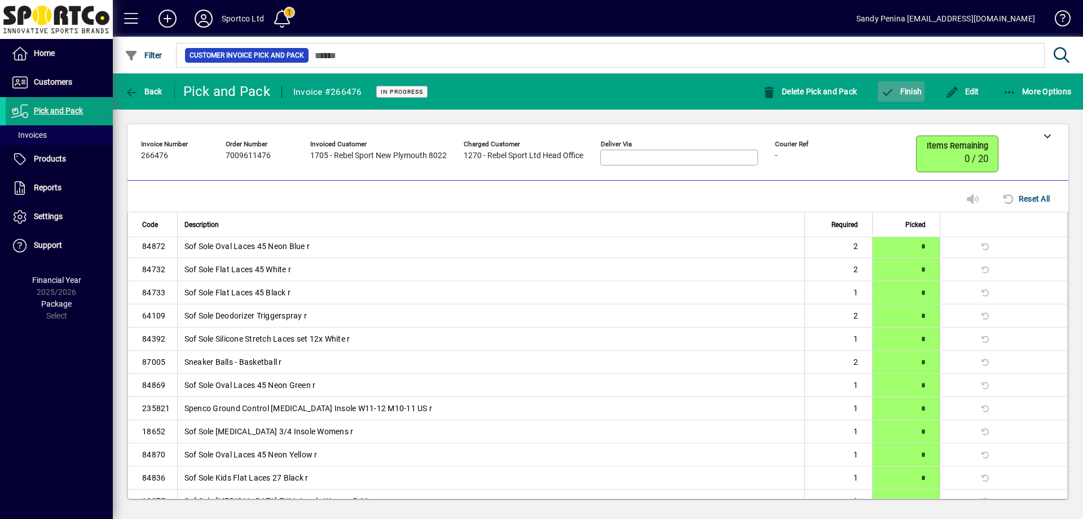
click at [902, 88] on span "Finish" at bounding box center [901, 91] width 41 height 9
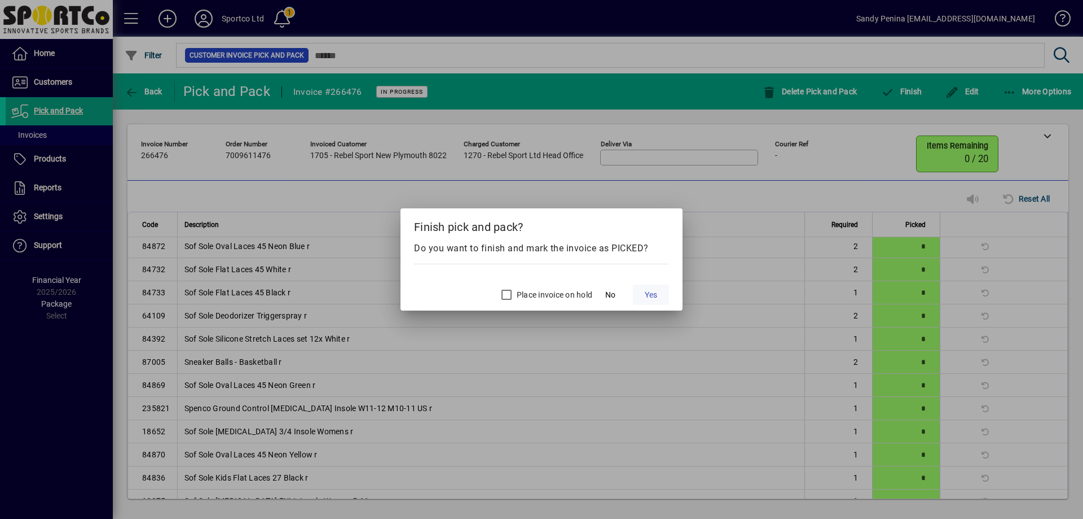
click at [642, 291] on span at bounding box center [651, 294] width 36 height 27
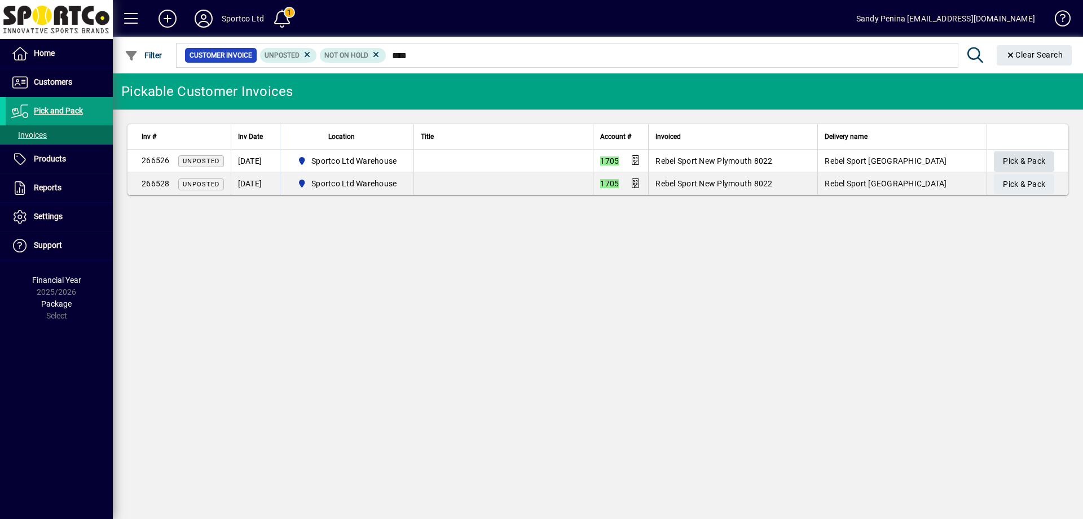
type input "****"
click at [1033, 156] on span "Pick & Pack" at bounding box center [1024, 161] width 42 height 19
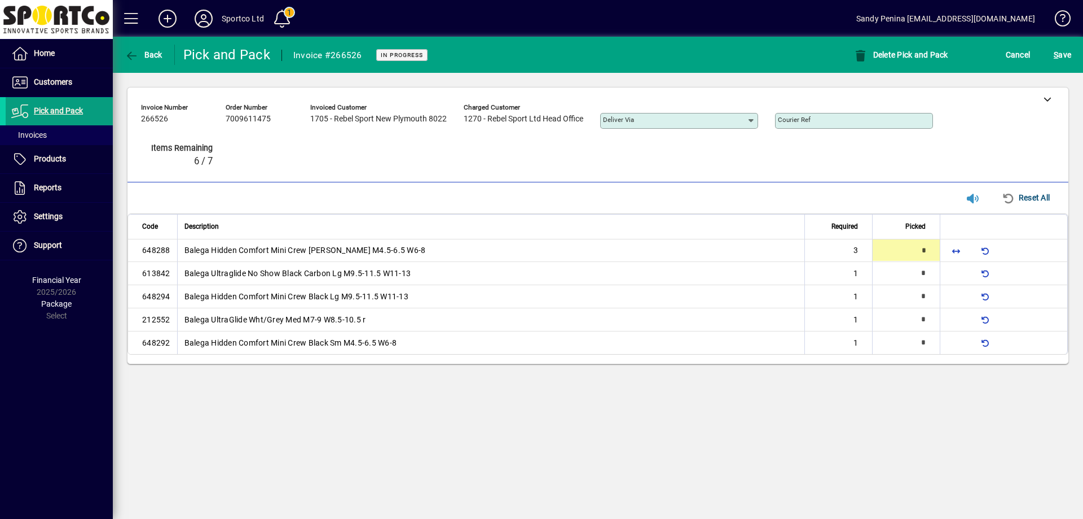
type input "*"
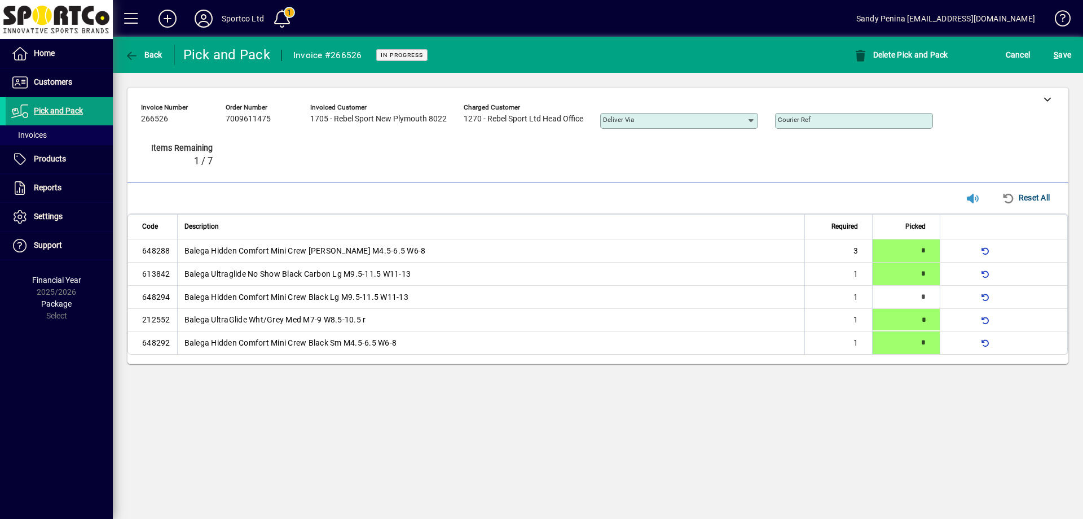
type input "*"
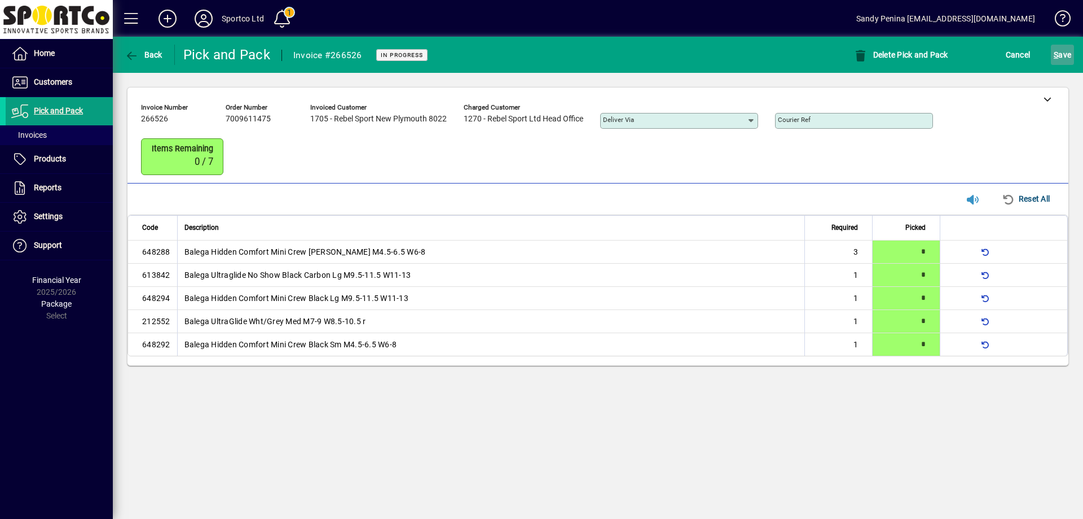
click at [1063, 62] on span "S ave" at bounding box center [1062, 55] width 17 height 18
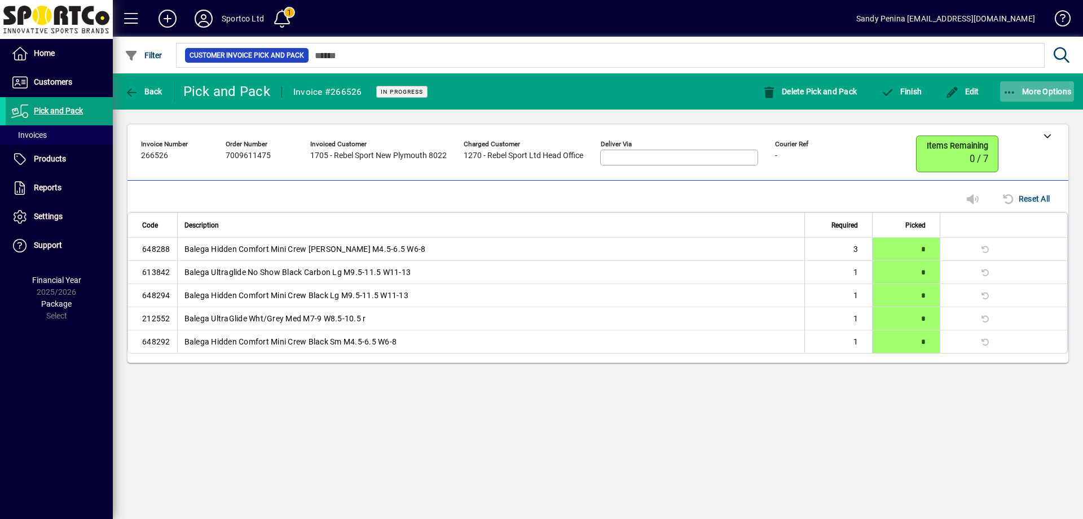
click at [1015, 96] on icon "button" at bounding box center [1010, 92] width 14 height 11
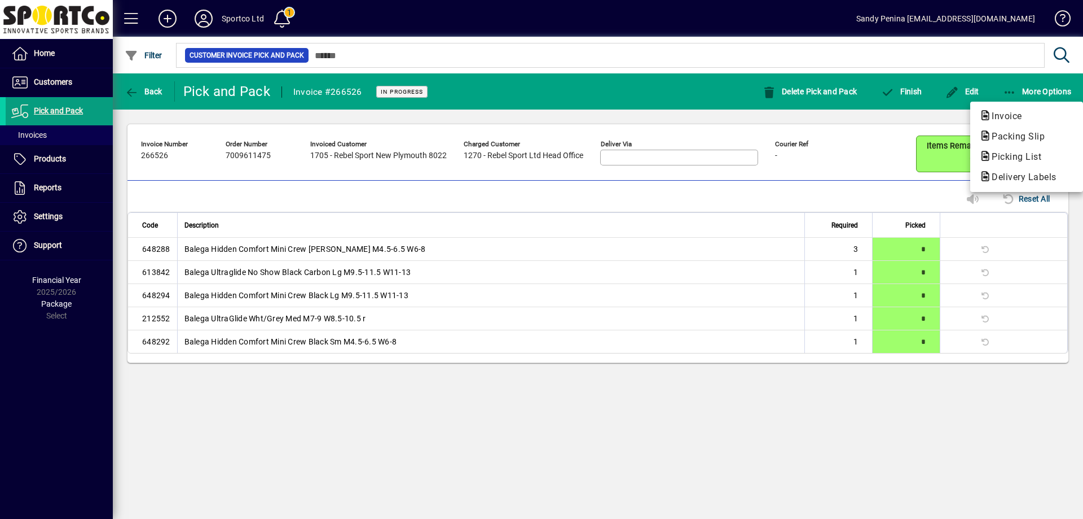
click at [1008, 136] on span "Packing Slip" at bounding box center [1015, 136] width 71 height 11
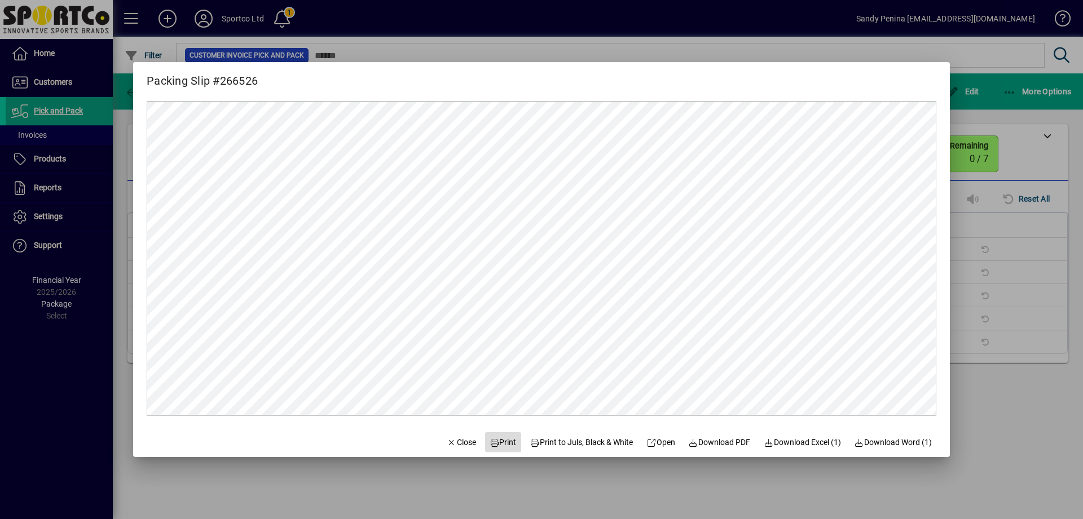
click at [508, 446] on span at bounding box center [503, 441] width 36 height 27
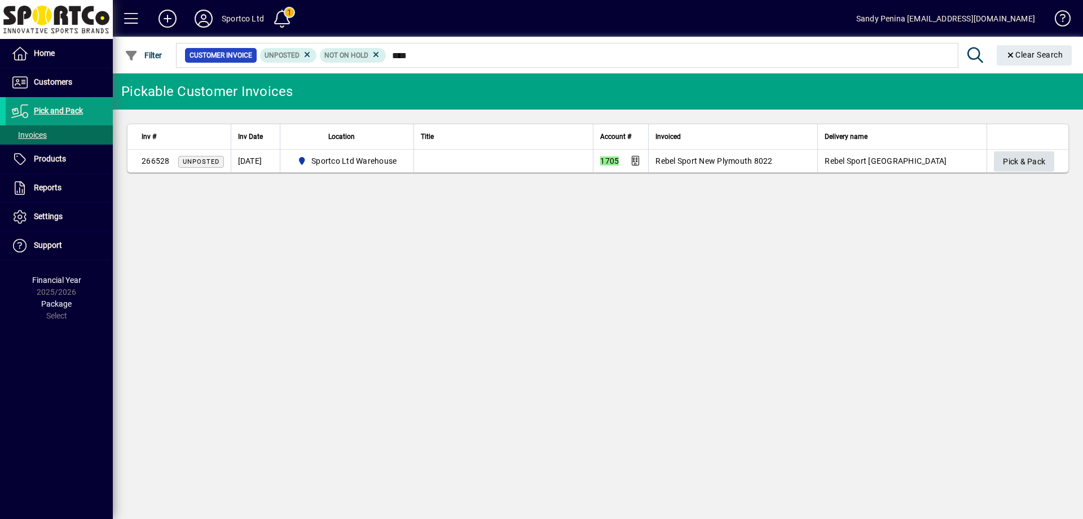
type input "****"
click at [1009, 155] on span "Pick & Pack" at bounding box center [1024, 161] width 42 height 19
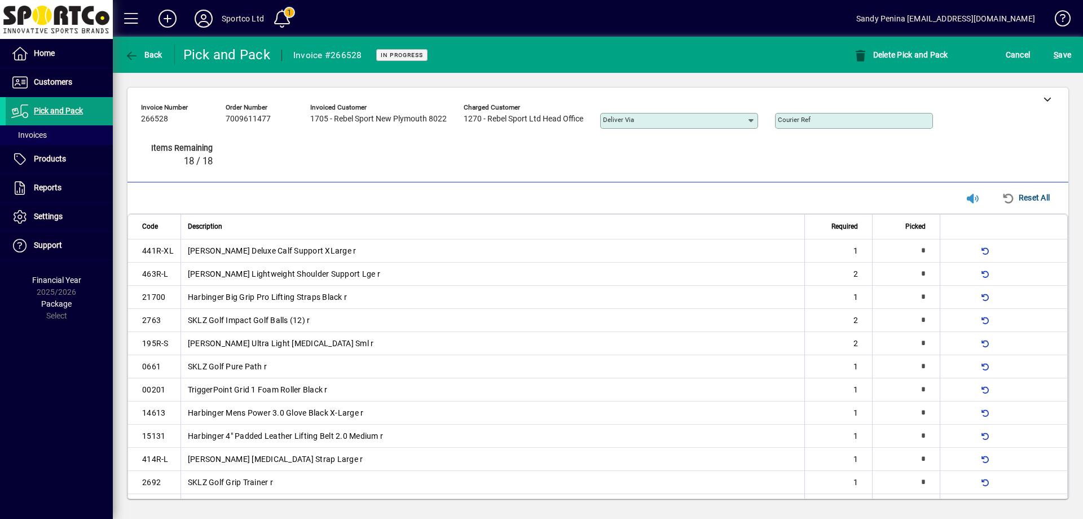
type input "*"
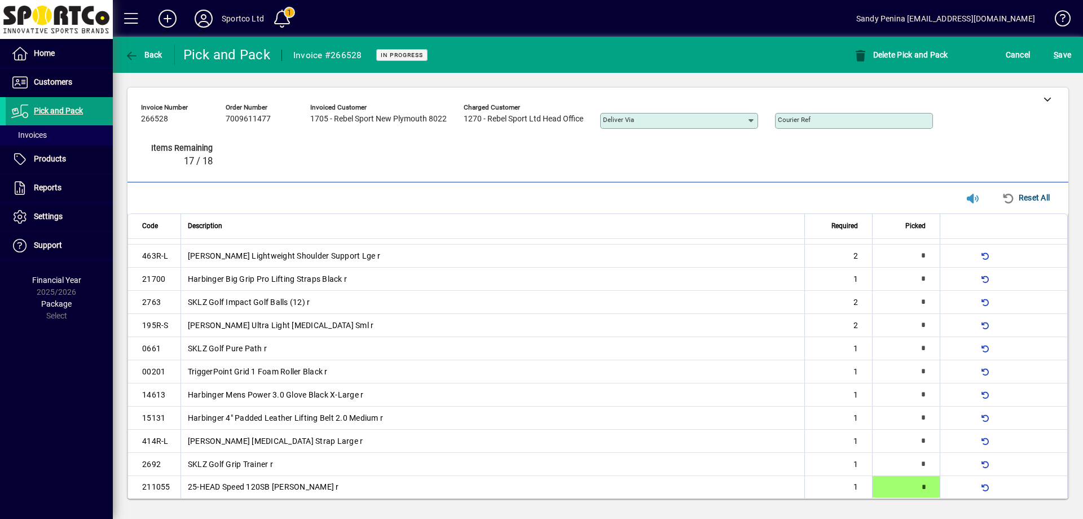
type input "*"
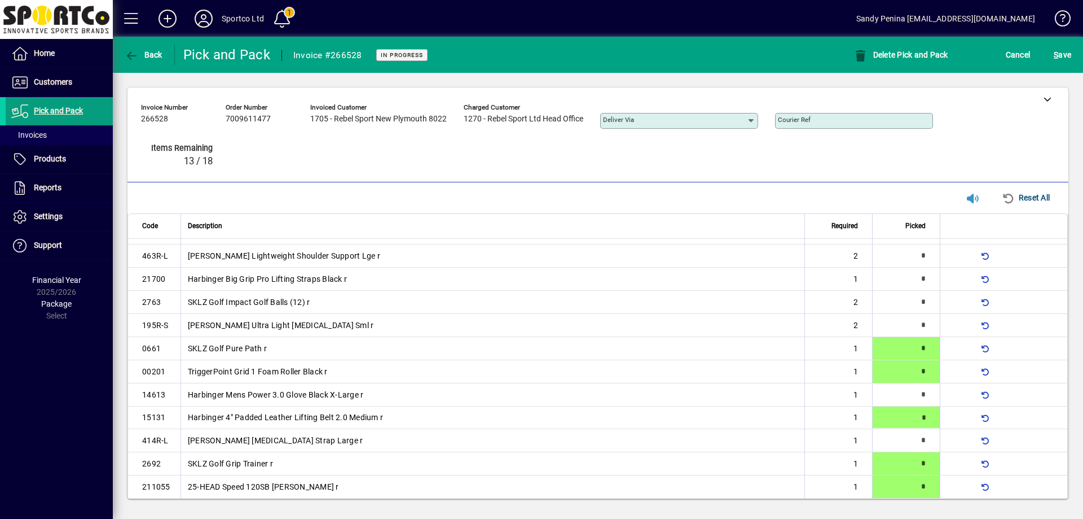
type input "*"
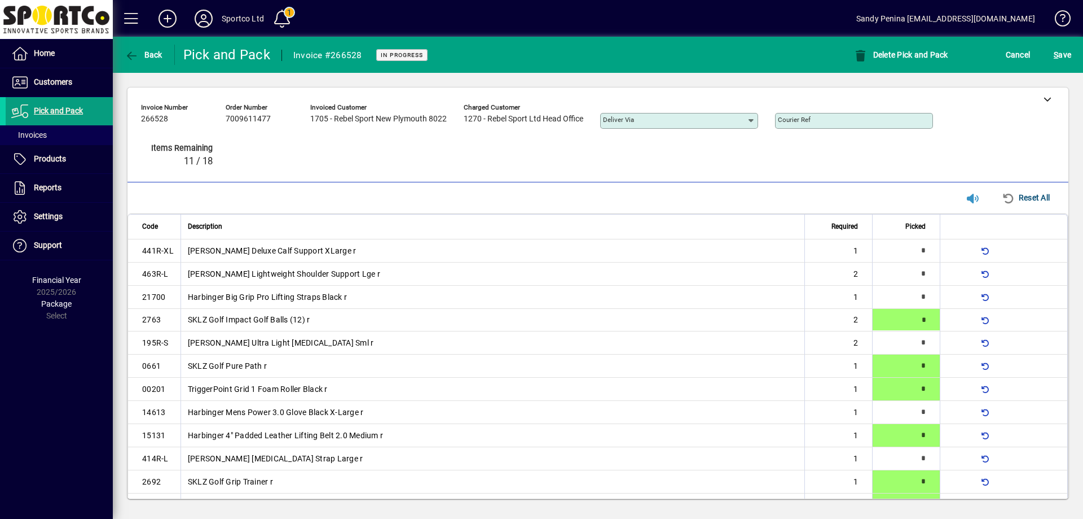
type input "*"
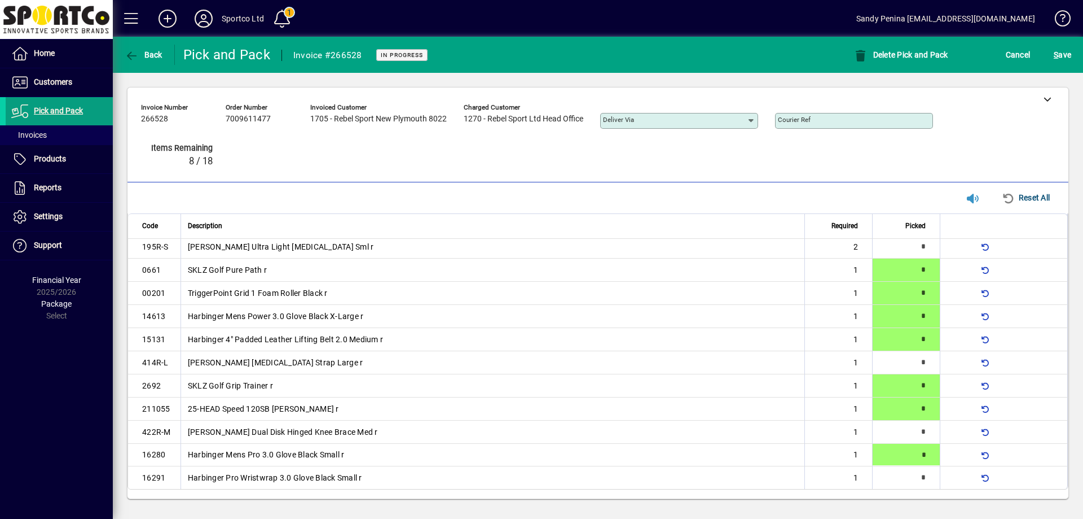
type input "*"
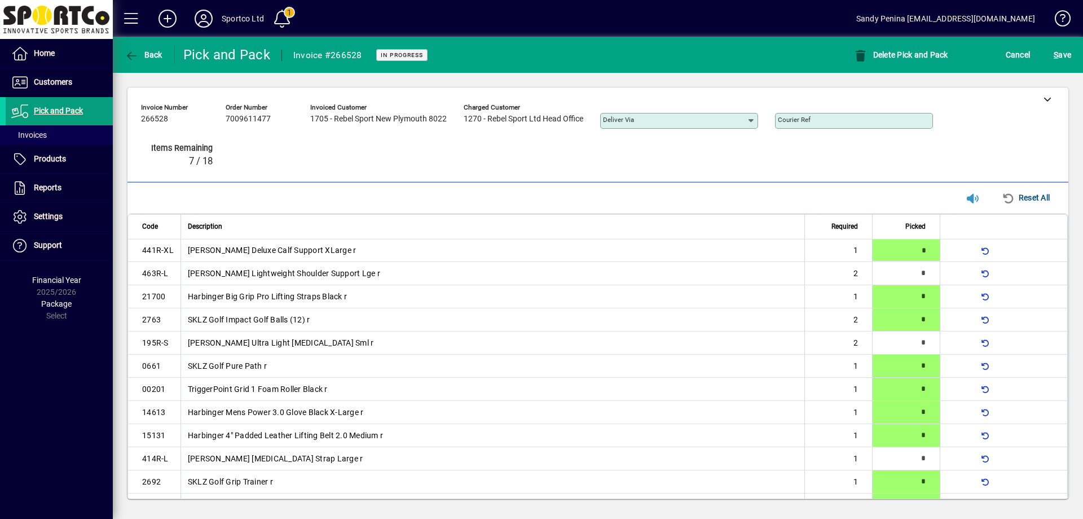
type input "*"
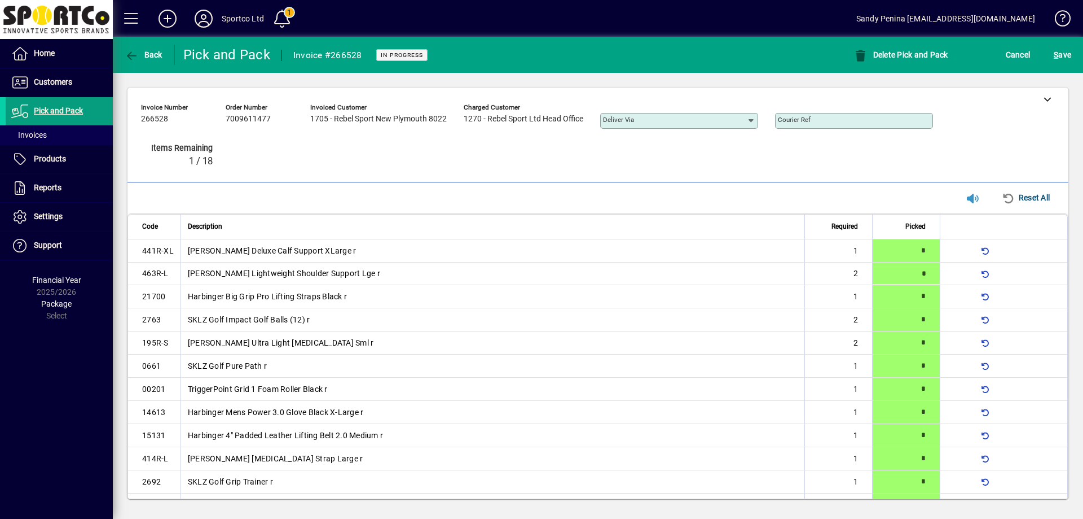
type input "*"
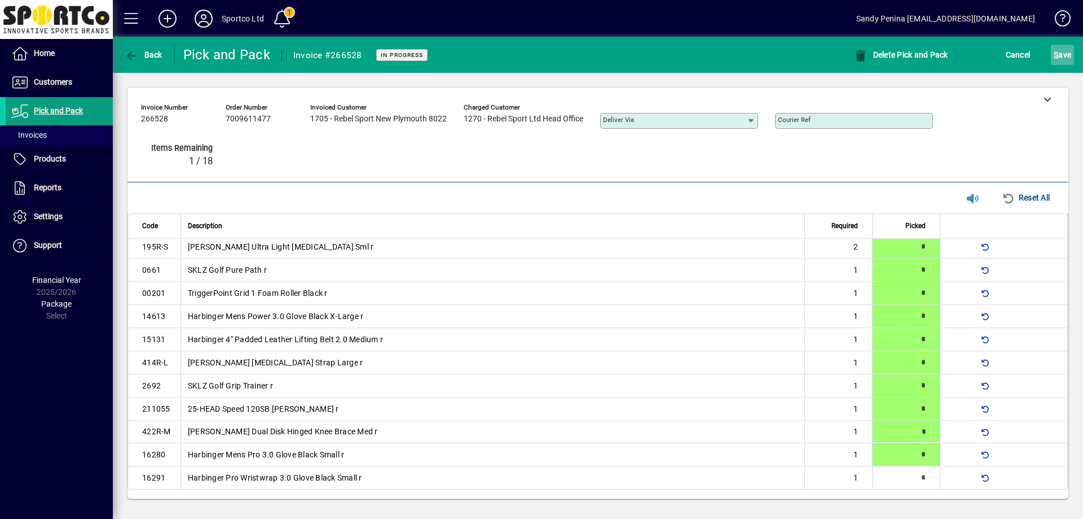
click at [1064, 61] on span "S ave" at bounding box center [1062, 55] width 17 height 18
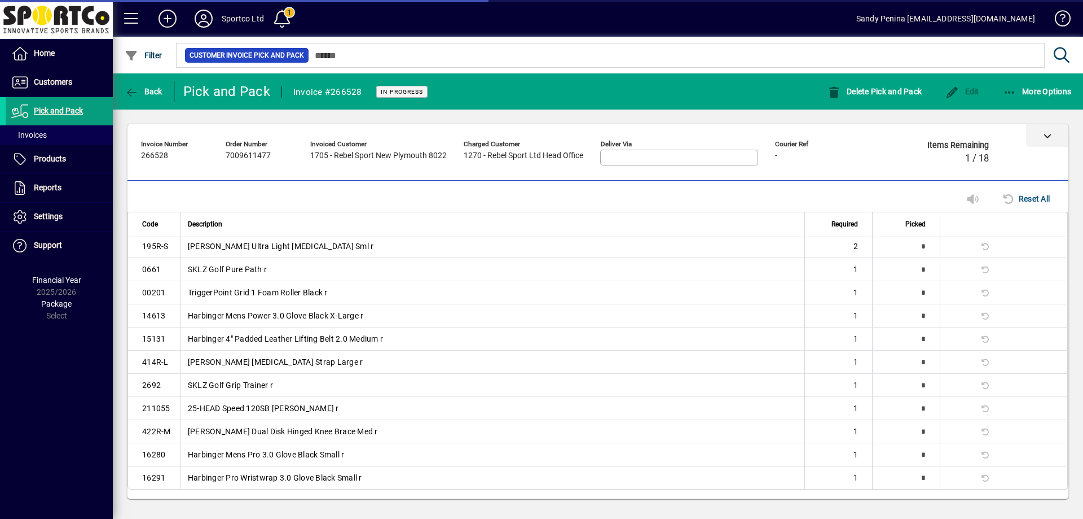
scroll to position [70, 0]
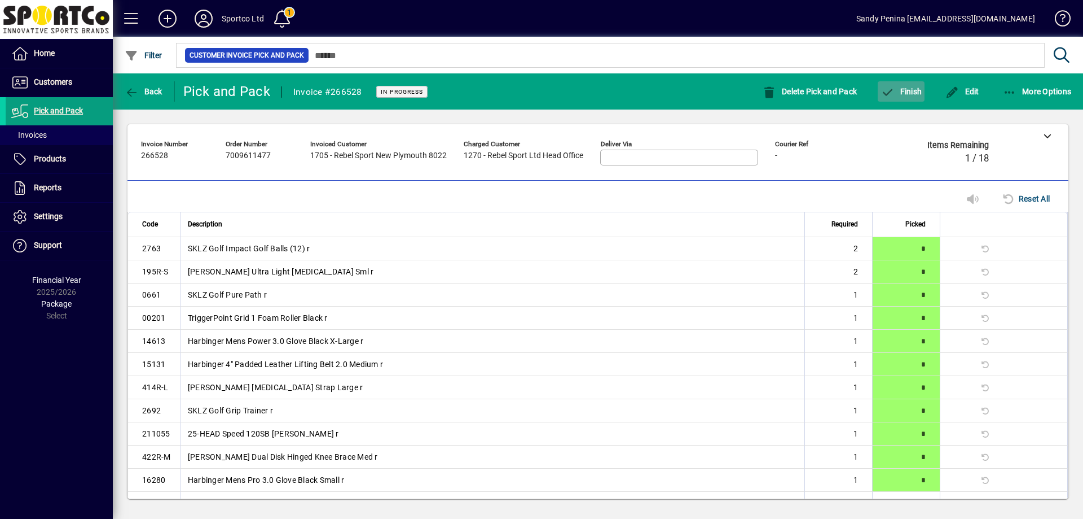
click at [889, 94] on icon "button" at bounding box center [888, 92] width 14 height 11
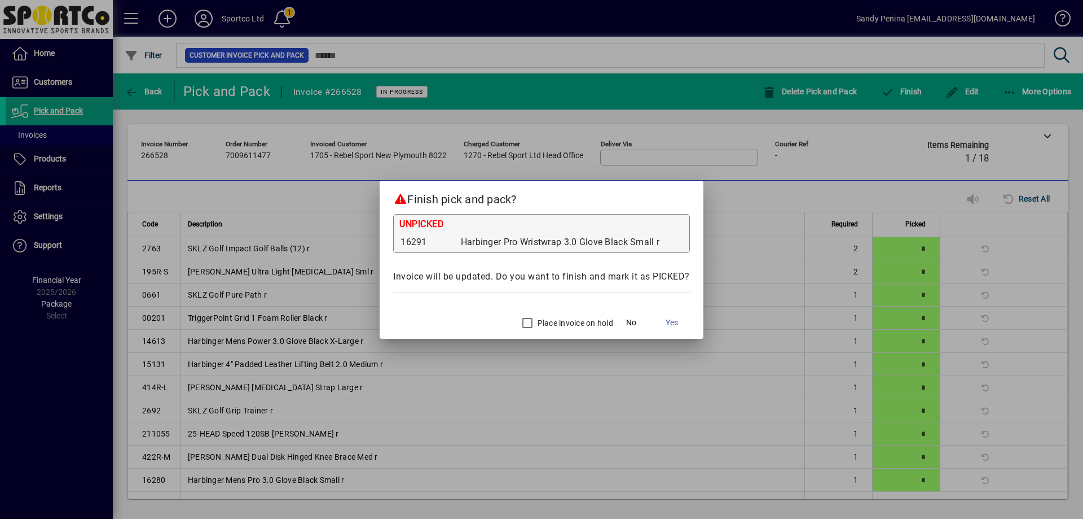
click at [551, 324] on label "Place invoice on hold" at bounding box center [574, 322] width 78 height 11
click at [680, 327] on span at bounding box center [672, 322] width 36 height 27
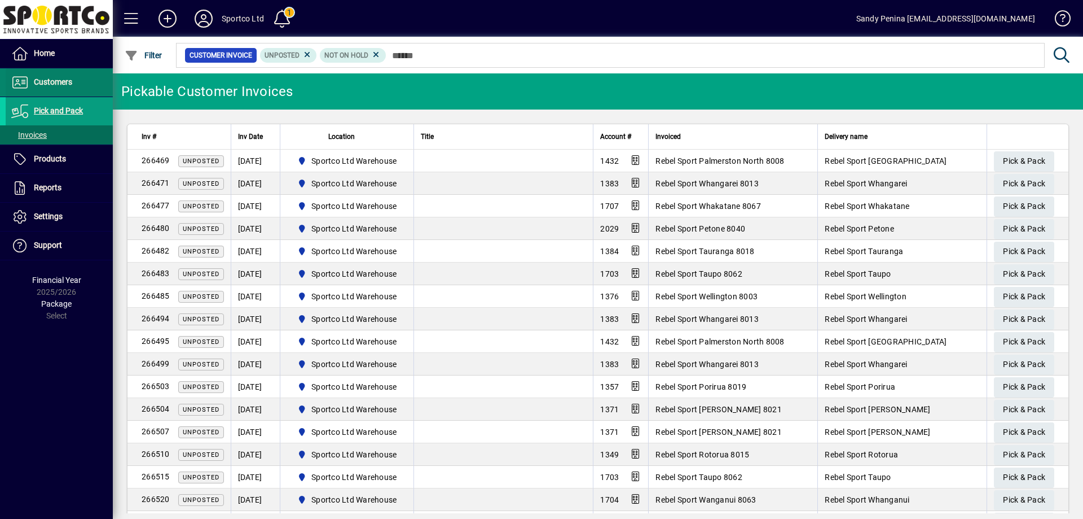
click at [60, 81] on span "Customers" at bounding box center [53, 81] width 38 height 9
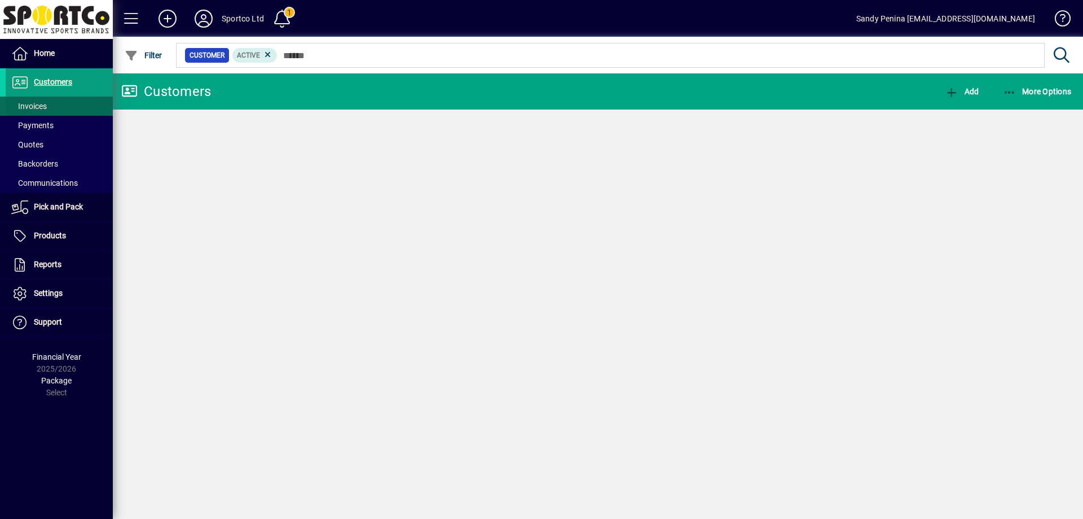
click at [51, 100] on span at bounding box center [59, 106] width 107 height 27
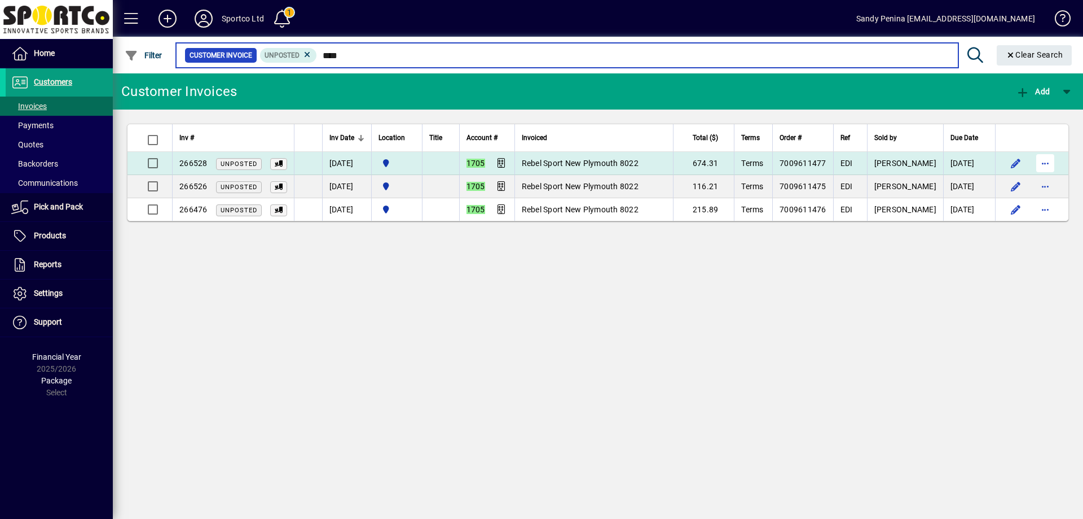
type input "****"
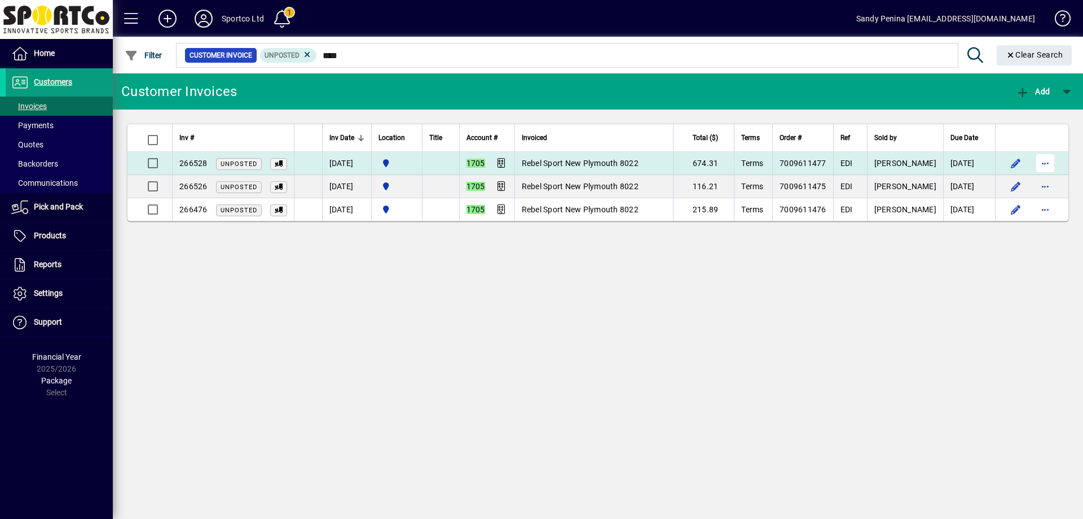
click at [1053, 166] on span "button" at bounding box center [1045, 163] width 27 height 27
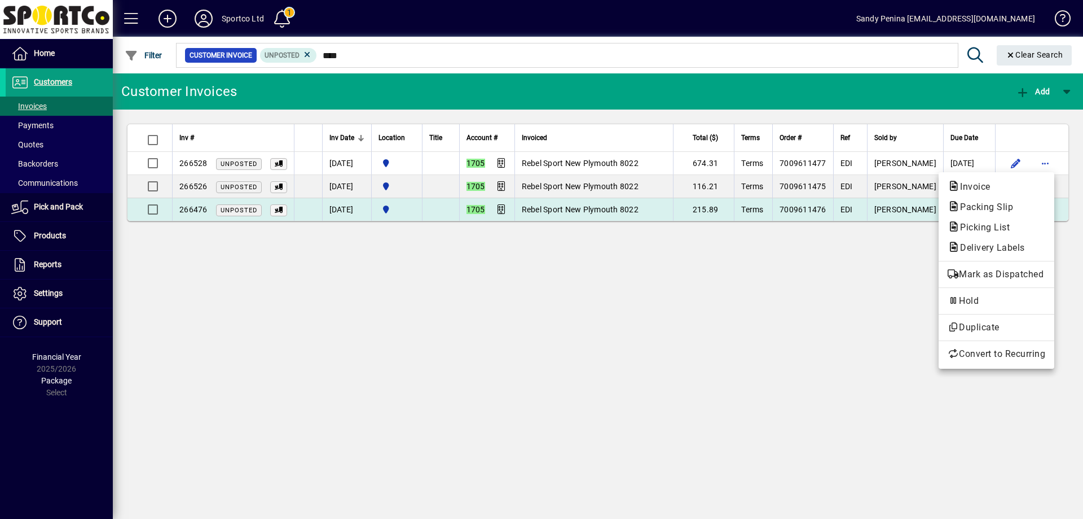
drag, startPoint x: 1021, startPoint y: 208, endPoint x: 1016, endPoint y: 204, distance: 6.0
click at [1018, 207] on span "Packing Slip" at bounding box center [997, 207] width 98 height 14
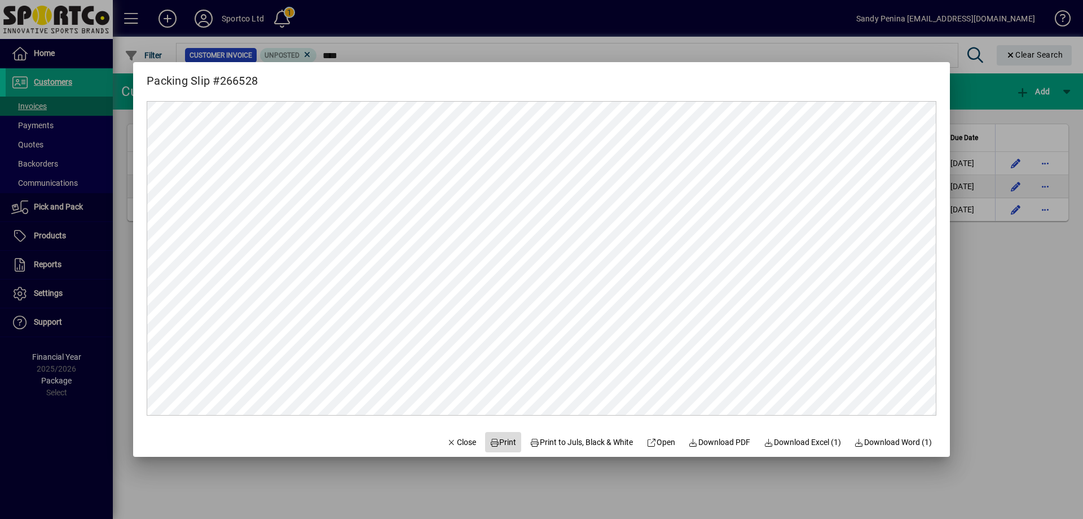
click at [493, 453] on span at bounding box center [503, 441] width 36 height 27
click at [451, 436] on span "Close" at bounding box center [461, 442] width 29 height 12
